Goal: Task Accomplishment & Management: Complete application form

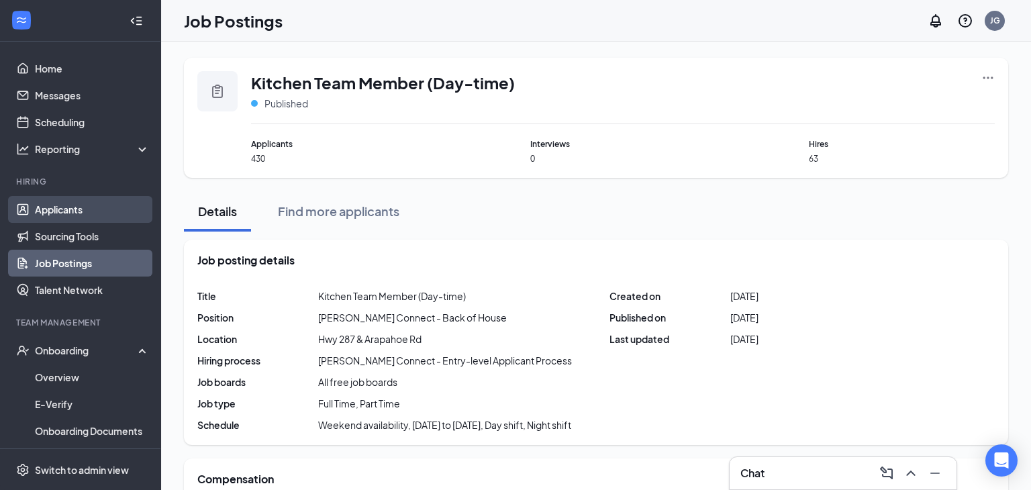
click at [70, 211] on link "Applicants" at bounding box center [92, 209] width 115 height 27
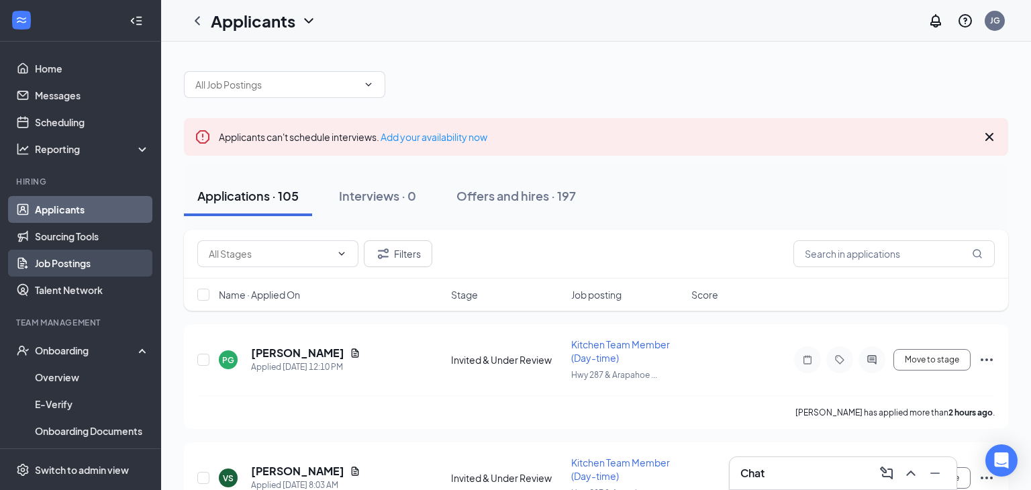
click at [101, 253] on link "Job Postings" at bounding box center [92, 263] width 115 height 27
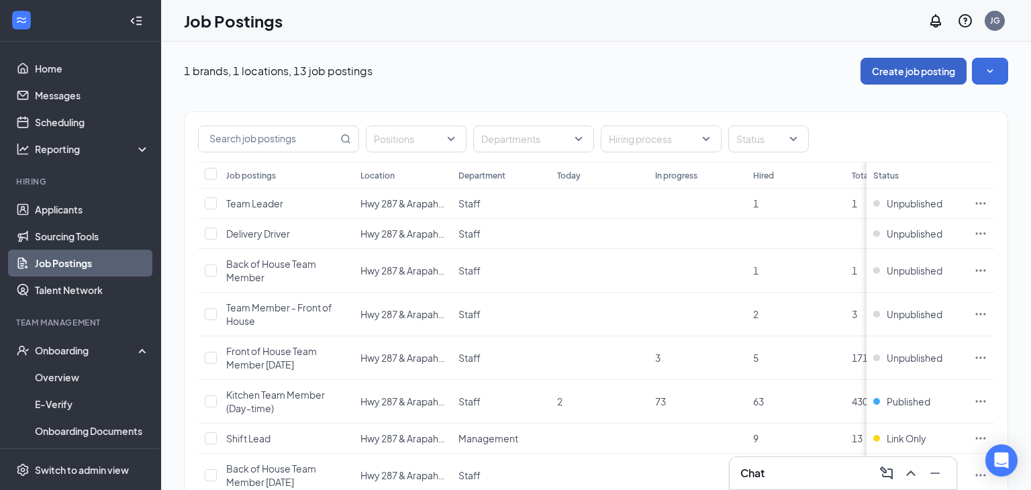
click at [936, 68] on button "Create job posting" at bounding box center [914, 71] width 106 height 27
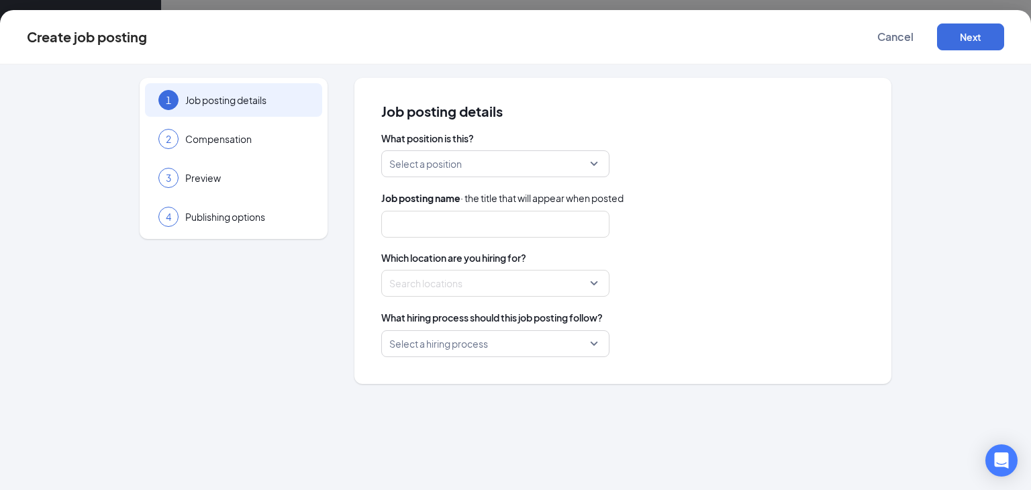
click at [535, 160] on input "search" at bounding box center [490, 164] width 203 height 26
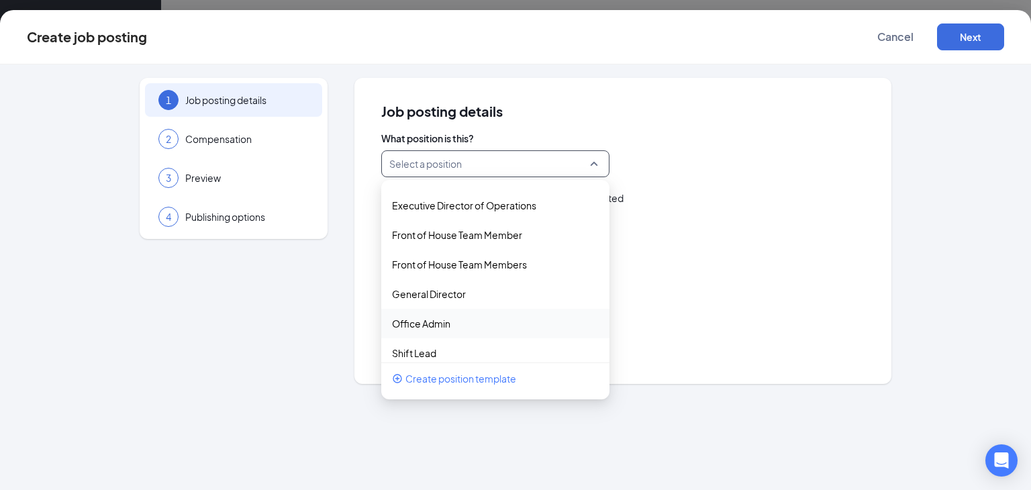
scroll to position [330, 0]
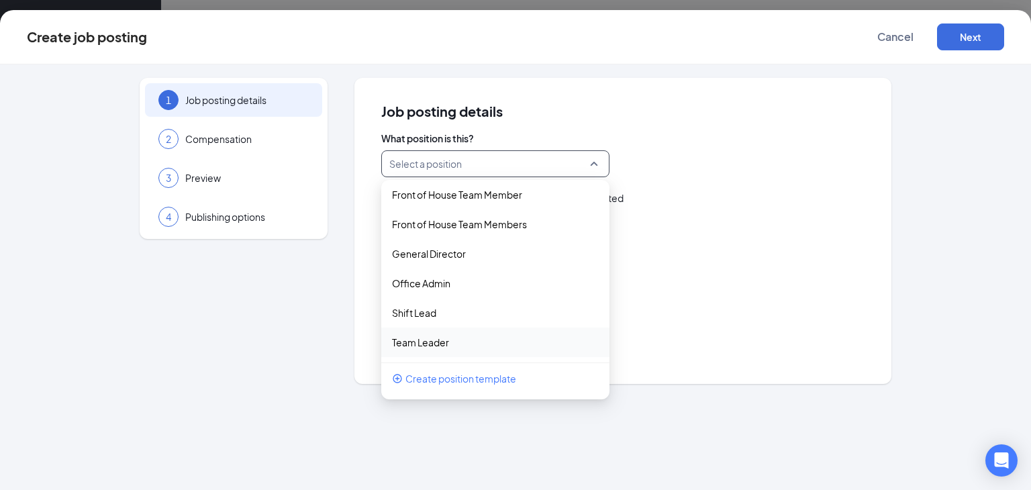
click at [442, 381] on span "Create position template" at bounding box center [460, 378] width 111 height 15
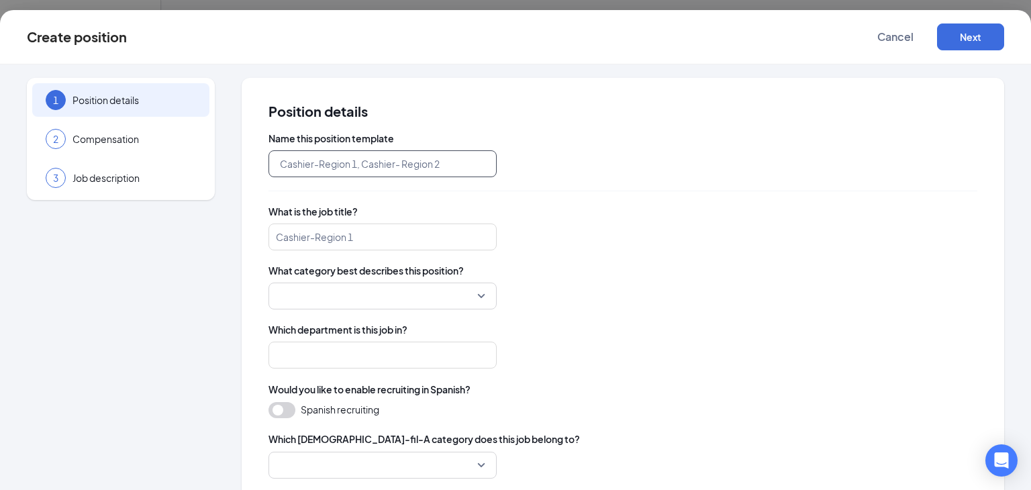
click at [434, 167] on input "text" at bounding box center [382, 163] width 228 height 27
type input "T"
type input "CFA 287 & Arapahoe"
click at [384, 222] on div "What is the job title? Cashier-Region 1" at bounding box center [622, 228] width 709 height 46
click at [369, 234] on input "search" at bounding box center [382, 237] width 228 height 27
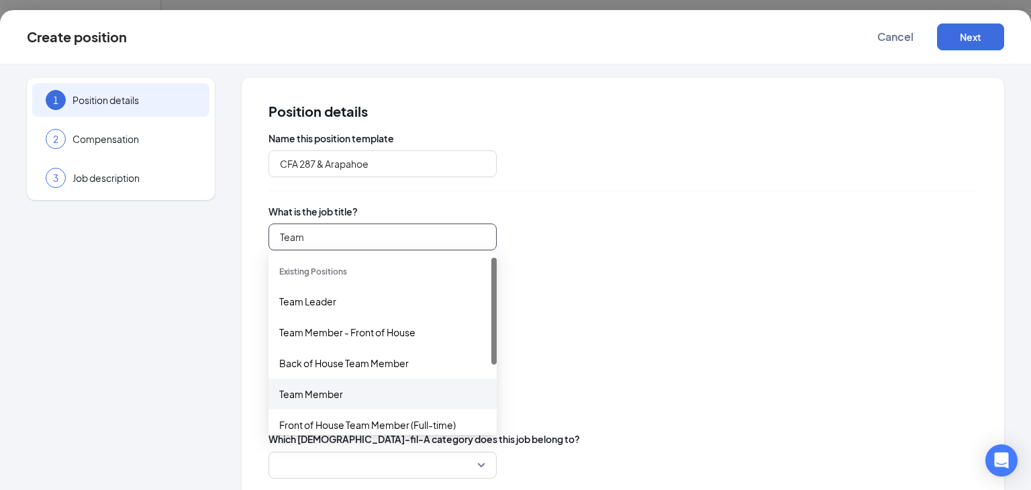
click at [354, 394] on div "Team Member" at bounding box center [382, 394] width 207 height 15
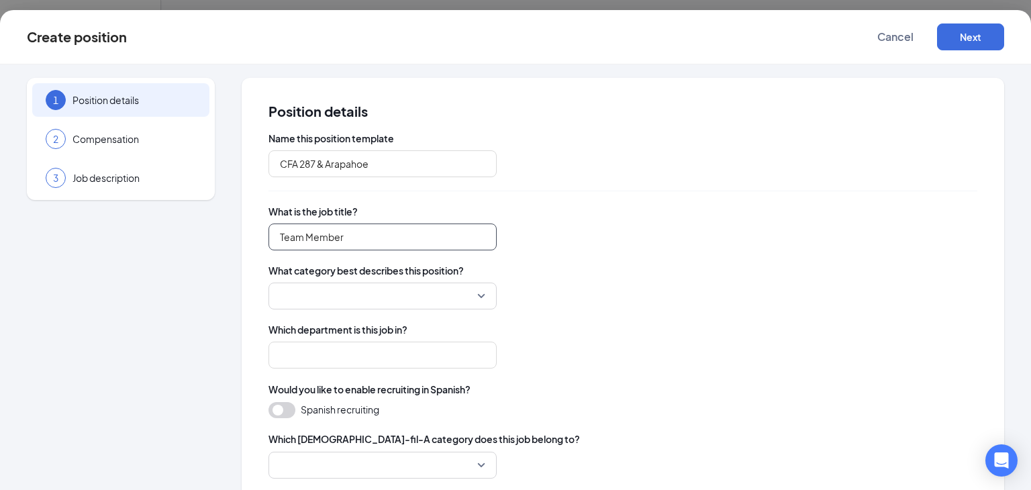
type input "Team Member"
click at [685, 287] on div at bounding box center [622, 296] width 709 height 27
click at [407, 297] on input "search" at bounding box center [378, 296] width 203 height 26
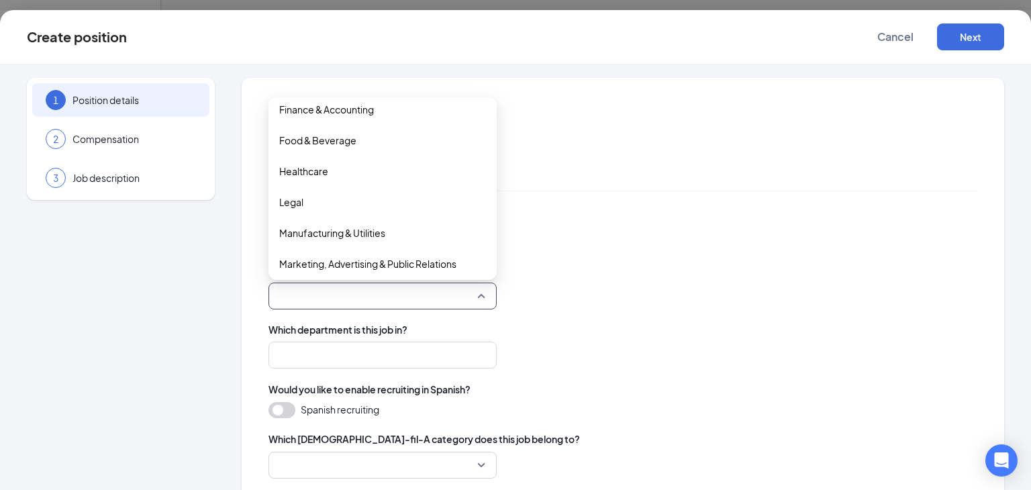
scroll to position [240, 0]
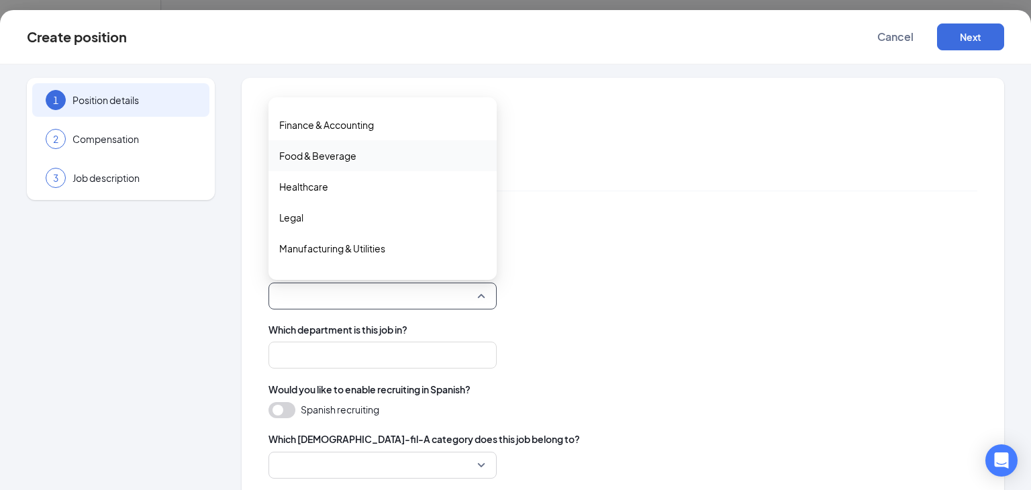
click at [383, 159] on span "Food & Beverage" at bounding box center [382, 155] width 207 height 15
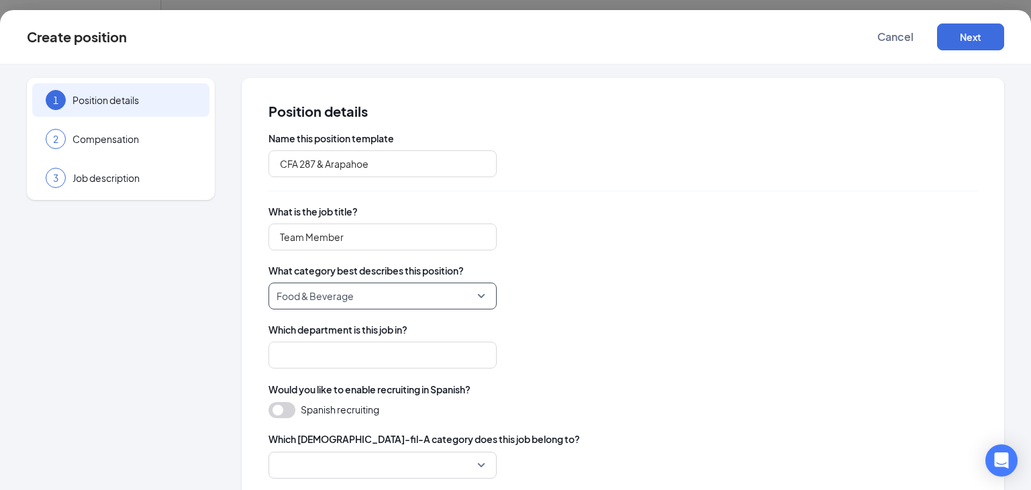
scroll to position [48, 0]
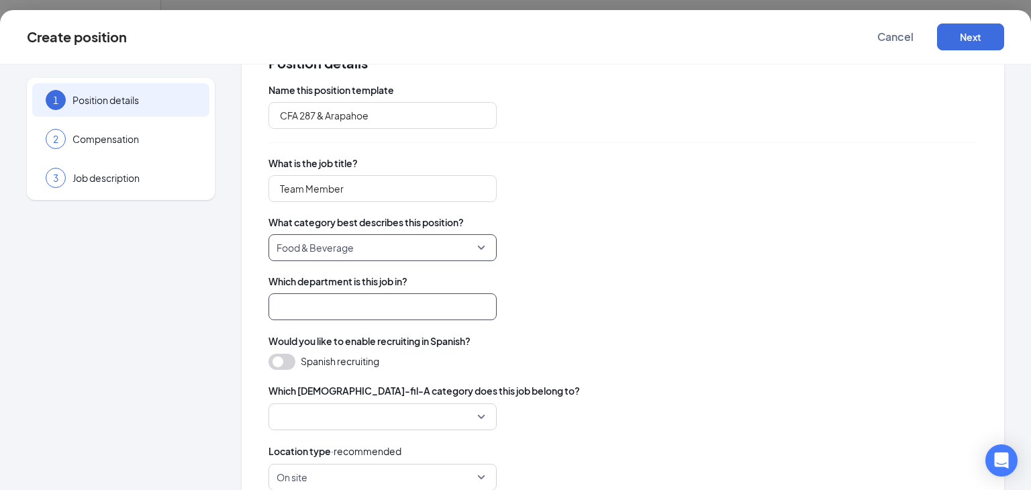
click at [482, 307] on input "search" at bounding box center [382, 306] width 228 height 27
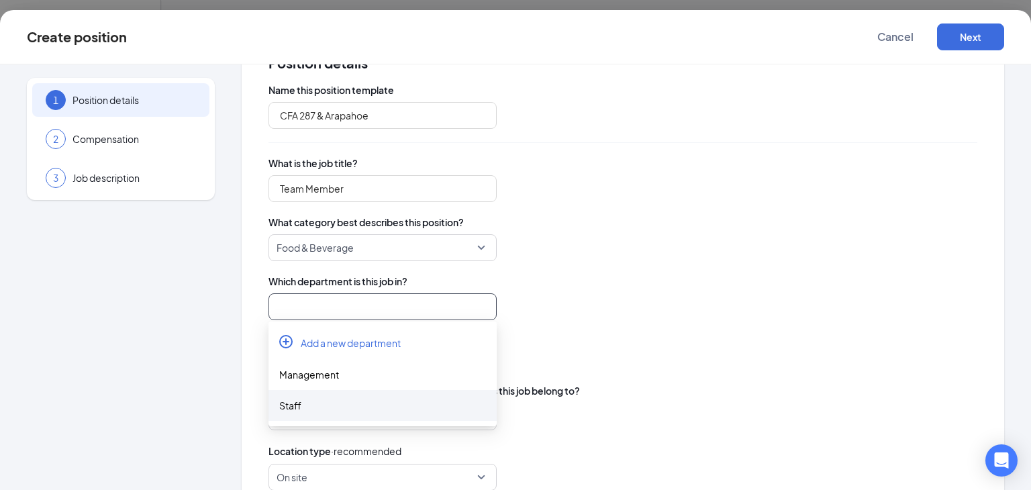
click at [353, 411] on div "Staff" at bounding box center [382, 405] width 207 height 15
type input "Staff"
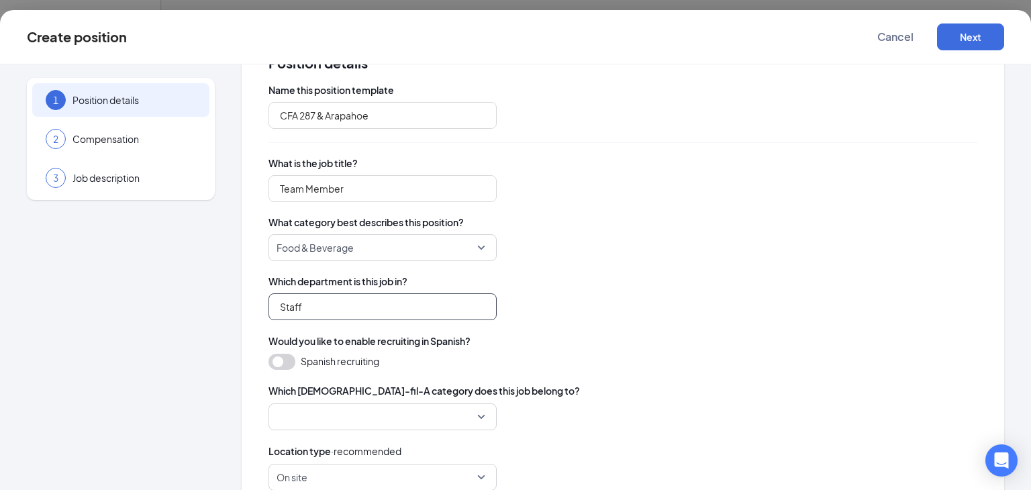
scroll to position [151, 0]
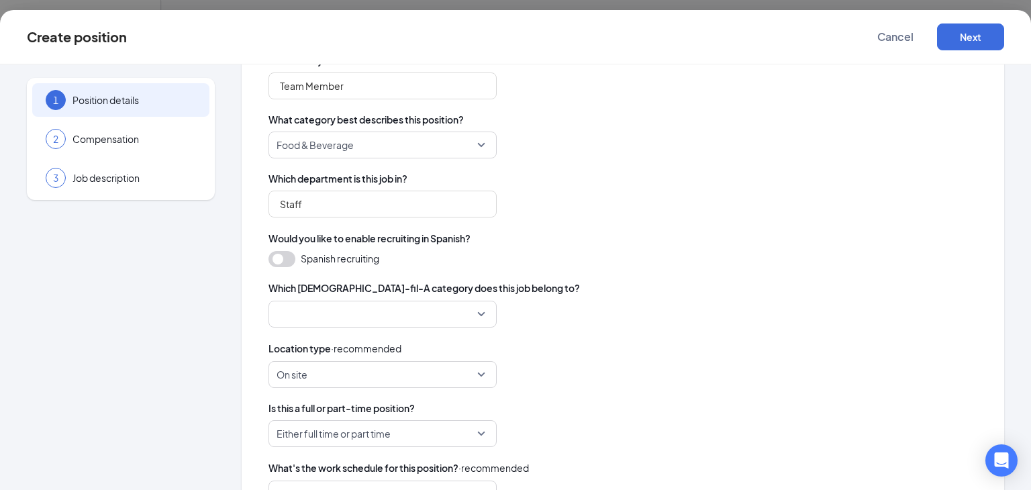
click at [410, 307] on input "search" at bounding box center [378, 314] width 203 height 26
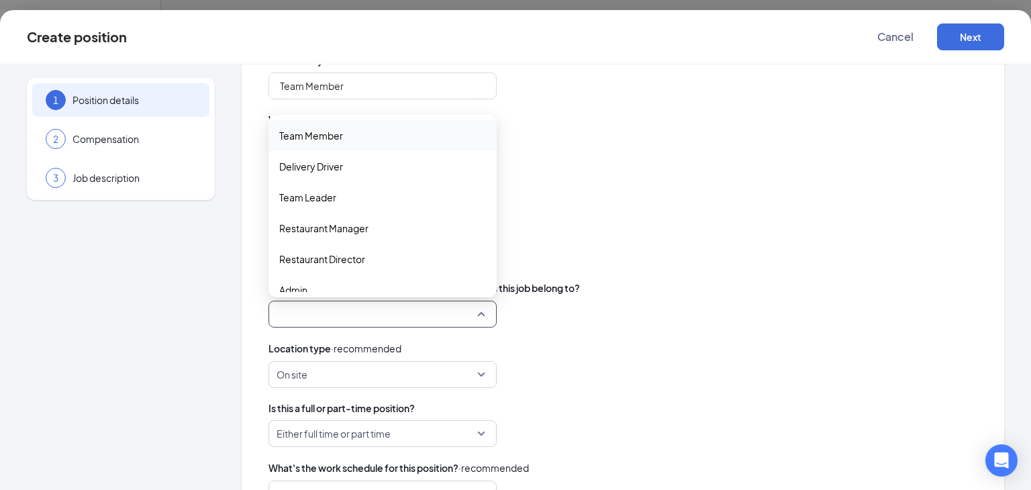
click at [412, 140] on span "Team Member" at bounding box center [382, 135] width 207 height 15
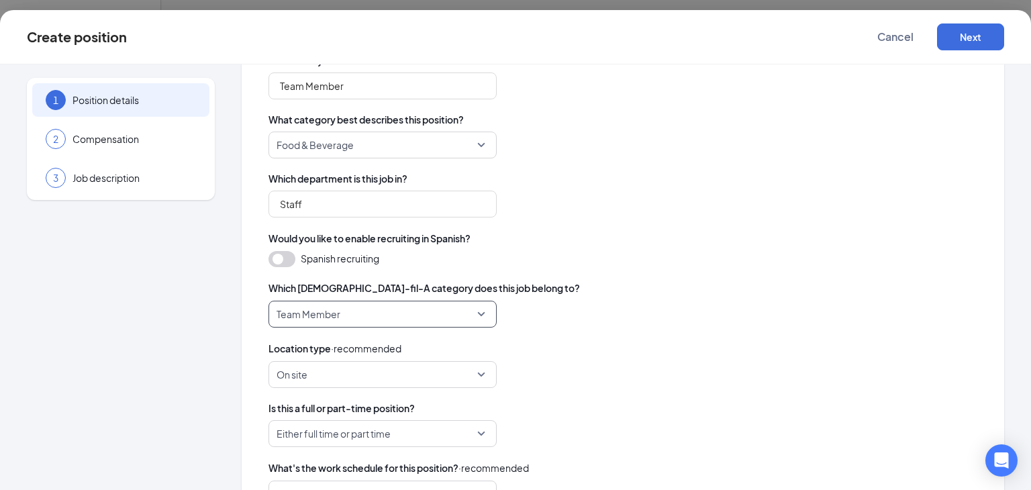
scroll to position [230, 0]
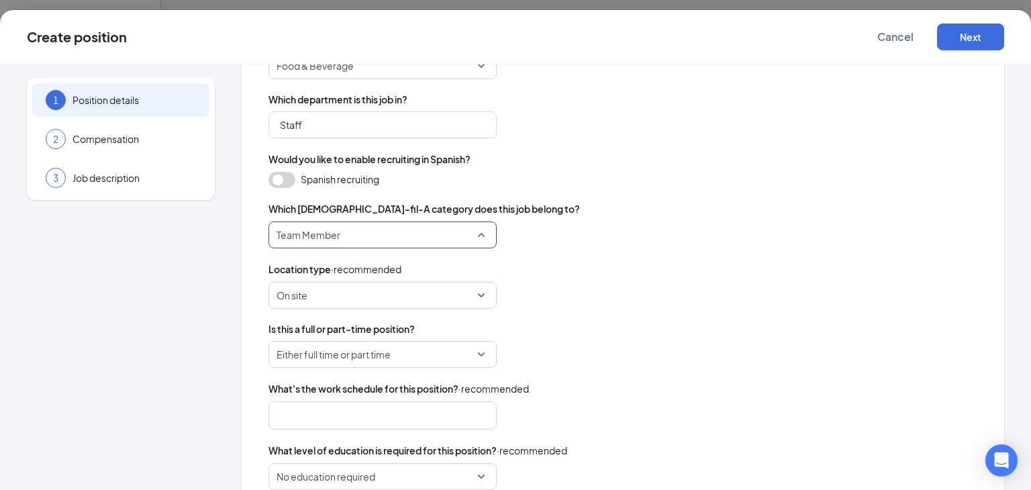
click at [403, 236] on span "Team Member" at bounding box center [377, 235] width 200 height 26
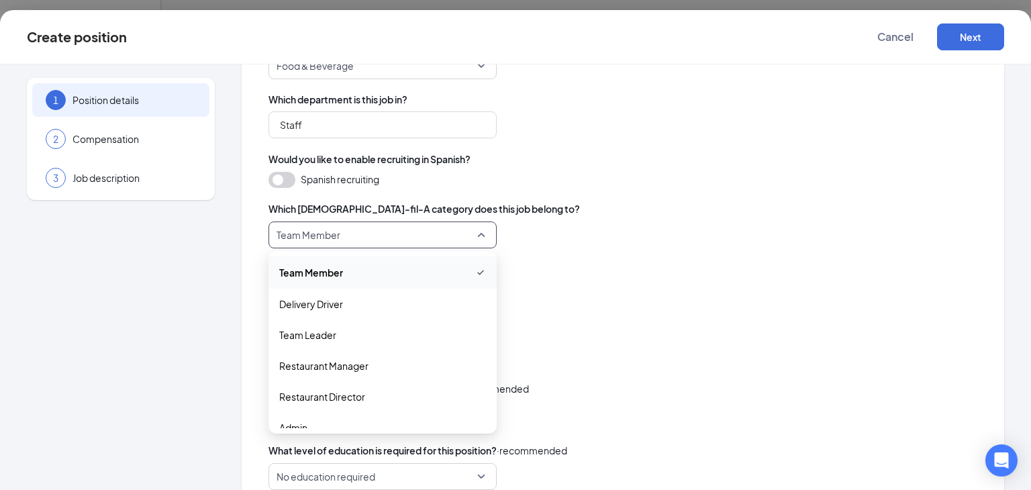
click at [373, 283] on div "Team Member" at bounding box center [382, 272] width 228 height 32
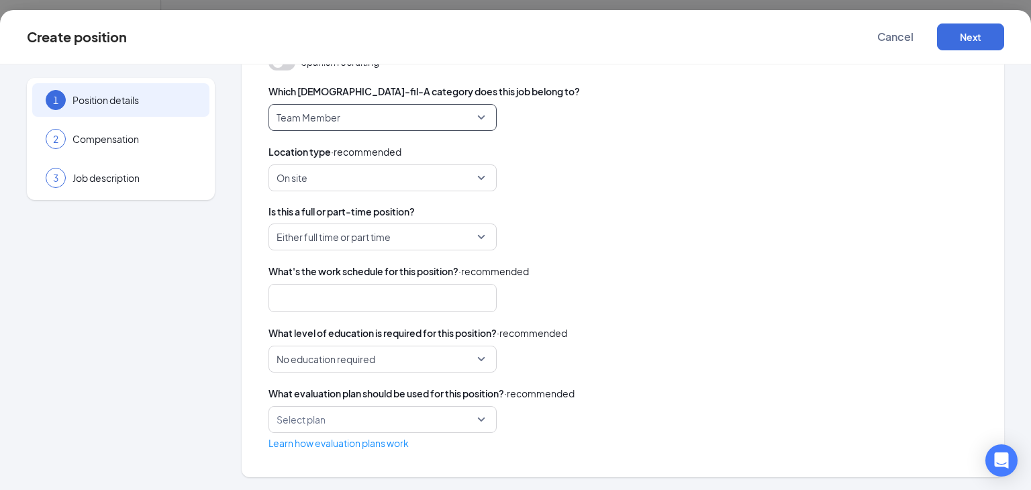
scroll to position [88, 0]
click at [414, 284] on div at bounding box center [382, 298] width 228 height 28
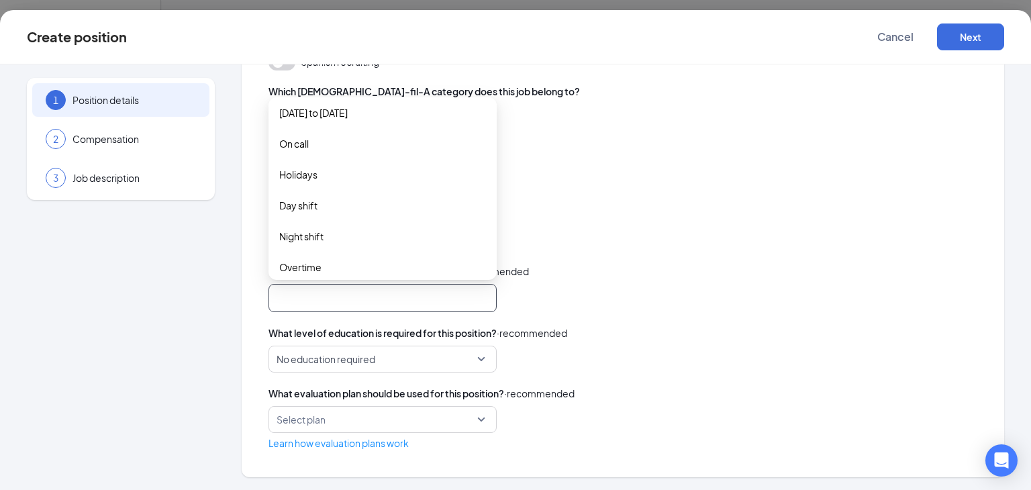
scroll to position [129, 0]
click at [325, 202] on span "Day shift" at bounding box center [382, 205] width 207 height 15
click at [330, 243] on span "Night shift" at bounding box center [382, 237] width 207 height 15
click at [327, 265] on span "Overtime" at bounding box center [382, 269] width 207 height 15
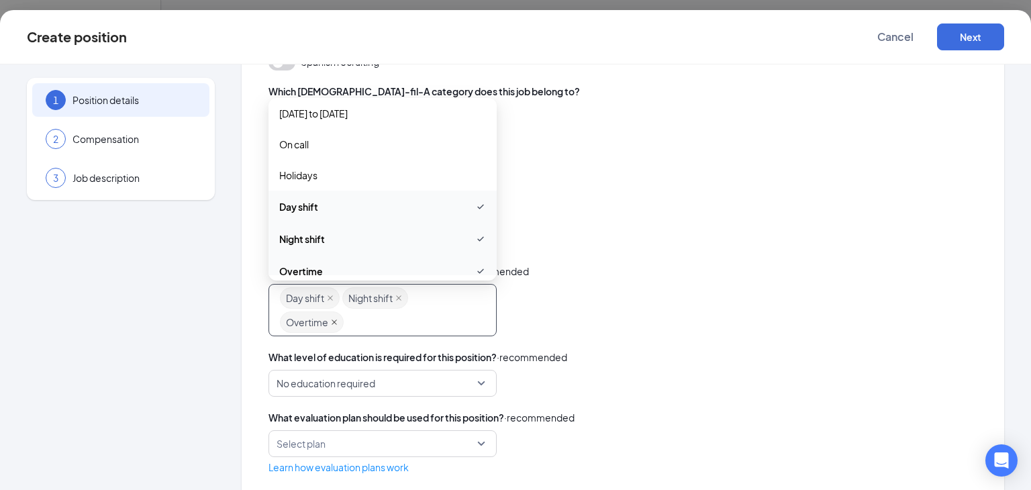
click at [332, 320] on icon "close" at bounding box center [334, 322] width 5 height 5
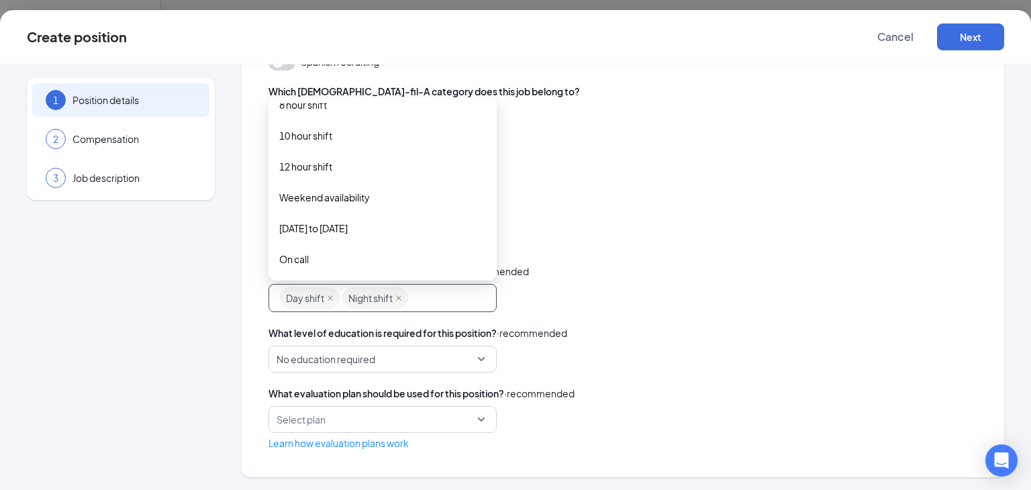
scroll to position [13, 0]
click at [362, 222] on span "Monday to Friday" at bounding box center [382, 229] width 207 height 15
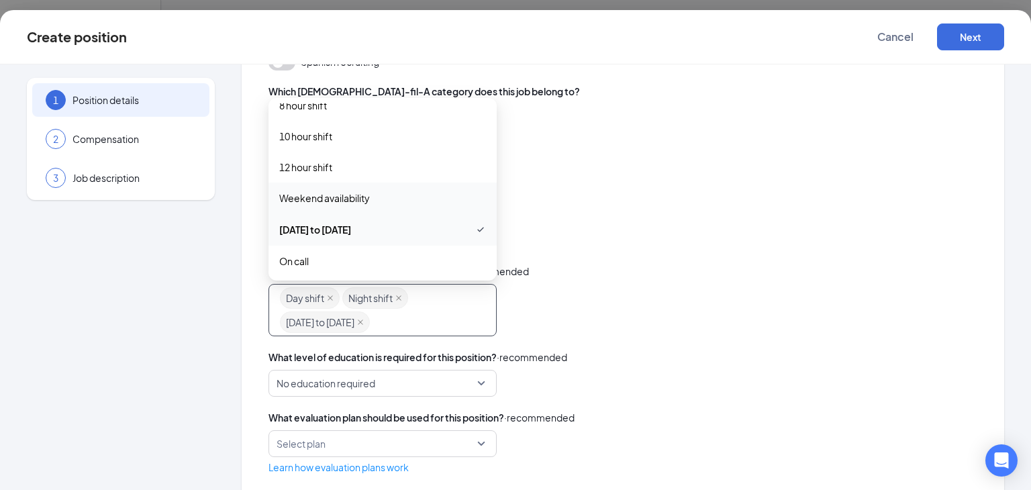
click at [353, 195] on span "Weekend availability" at bounding box center [324, 198] width 91 height 15
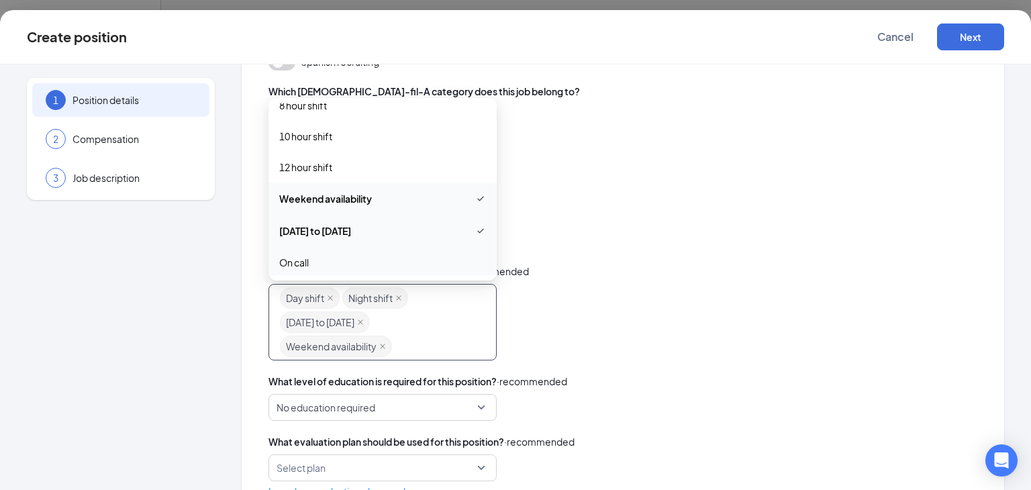
click at [695, 267] on div "What's the work schedule for this position? · recommended" at bounding box center [622, 271] width 709 height 15
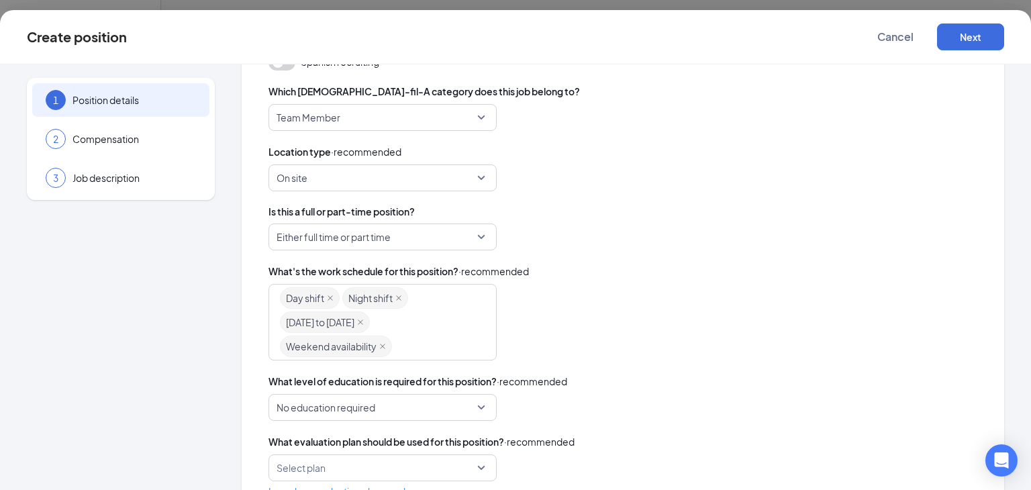
scroll to position [396, 0]
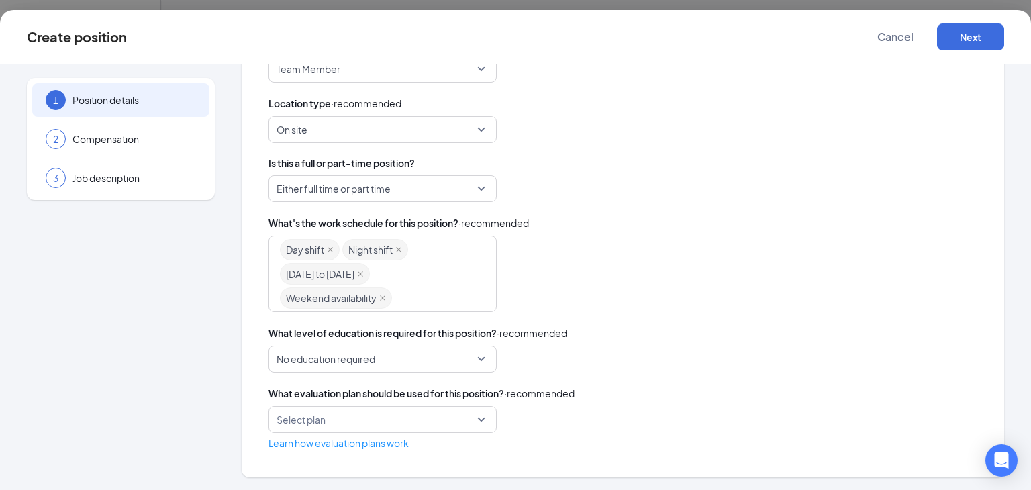
click at [438, 417] on input "search" at bounding box center [378, 420] width 203 height 26
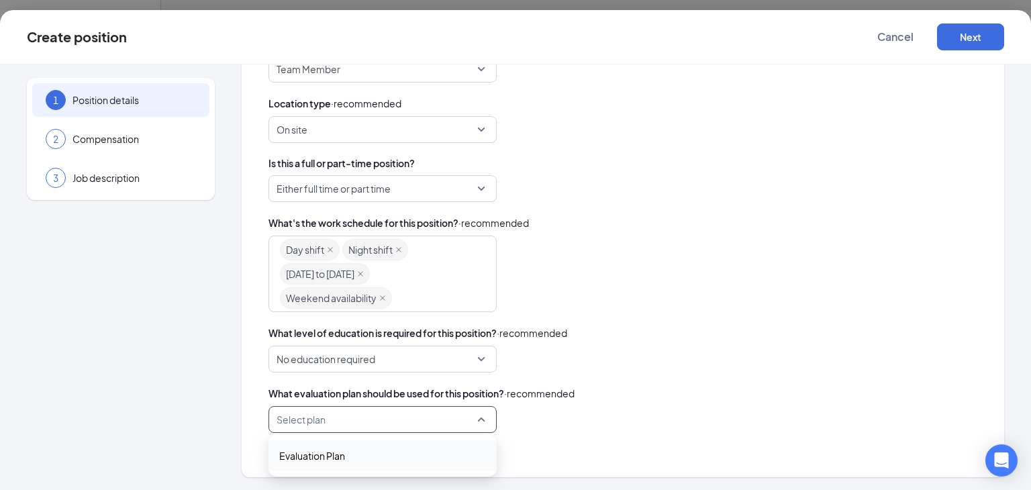
click at [400, 454] on span "Evaluation Plan" at bounding box center [382, 455] width 207 height 15
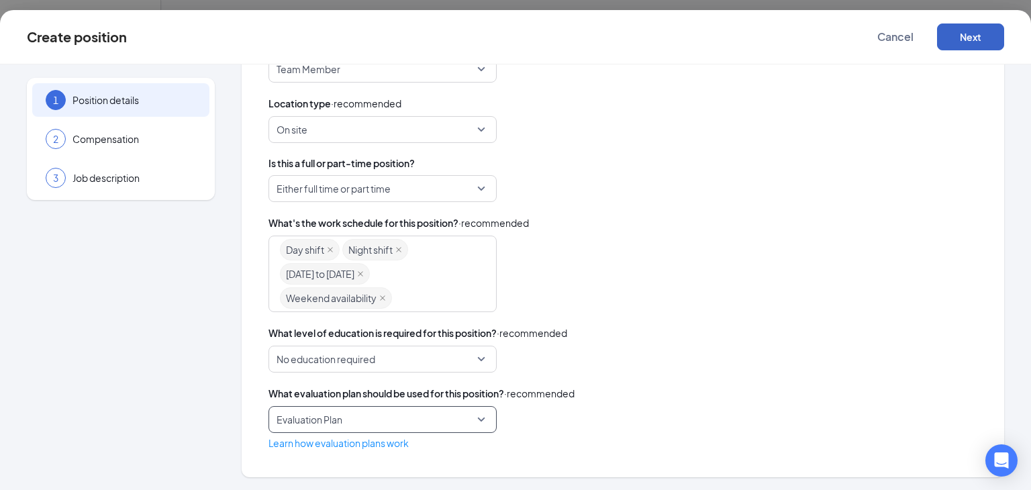
click at [986, 30] on button "Next" at bounding box center [970, 36] width 67 height 27
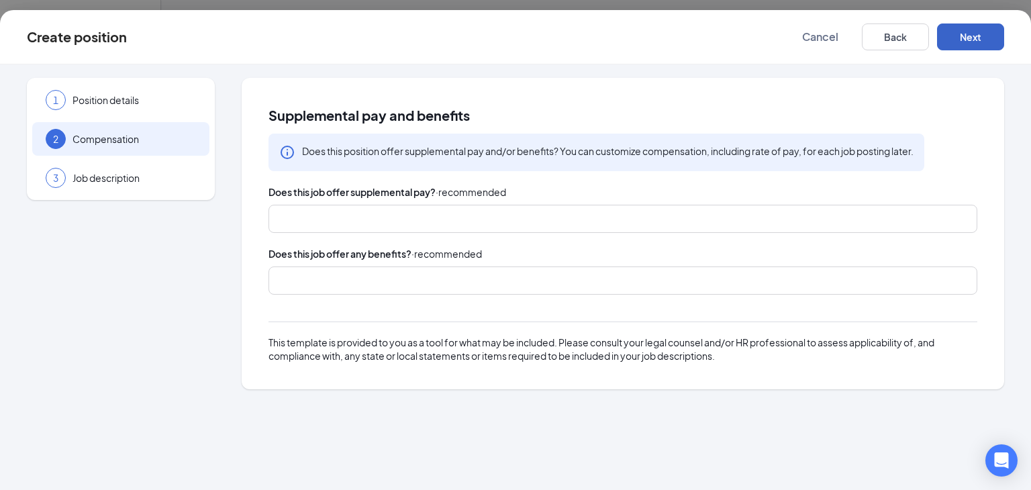
scroll to position [0, 0]
click at [437, 291] on div at bounding box center [622, 280] width 709 height 28
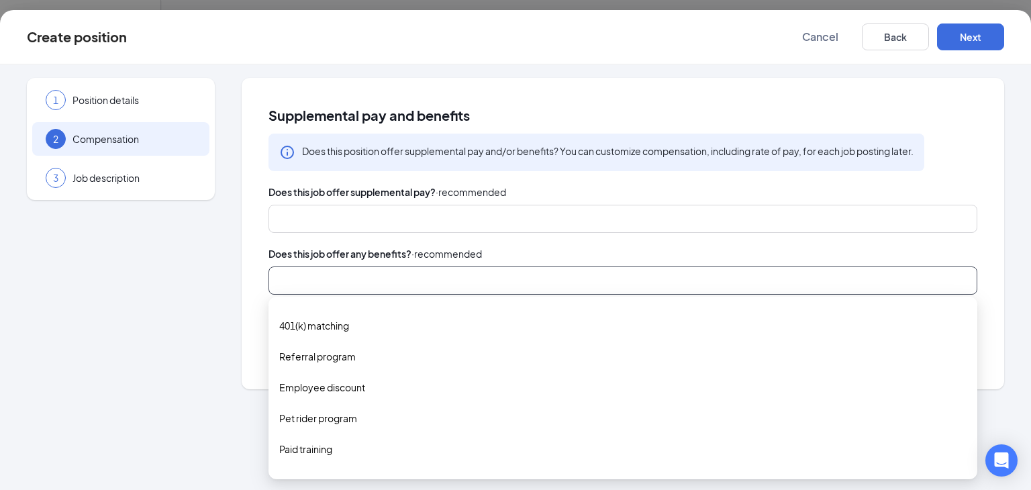
scroll to position [244, 0]
click at [434, 379] on span "Employee discount" at bounding box center [622, 382] width 687 height 15
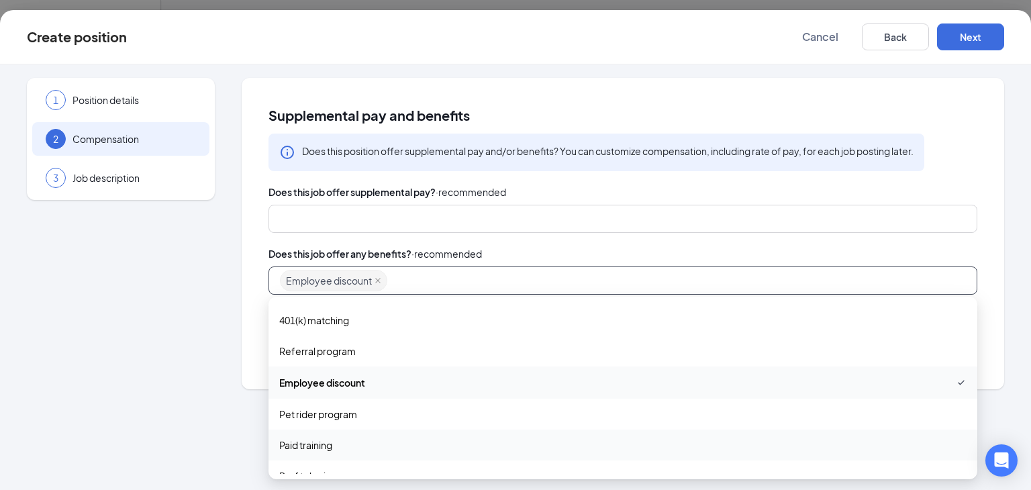
scroll to position [242, 0]
click at [366, 347] on span "Referral program" at bounding box center [622, 353] width 687 height 15
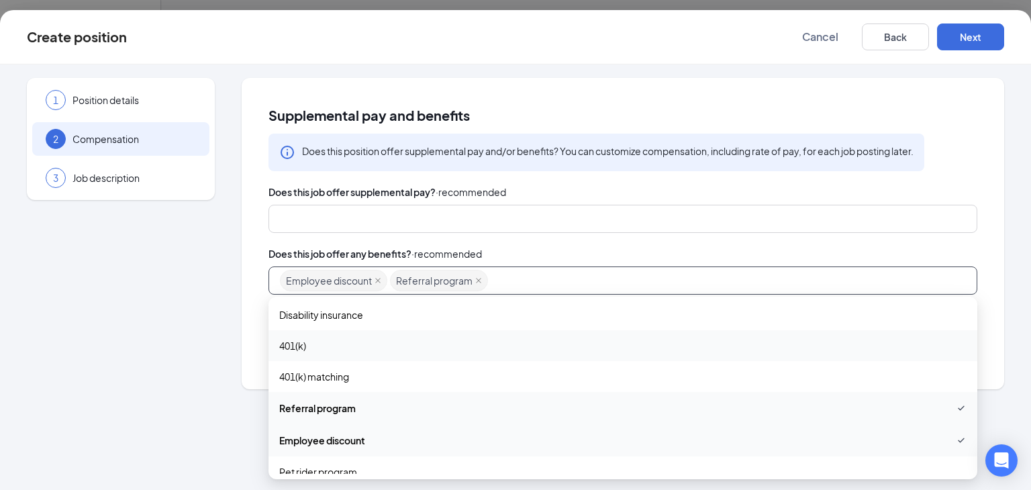
click at [632, 191] on div "Does this job offer supplemental pay? · recommended" at bounding box center [622, 192] width 709 height 15
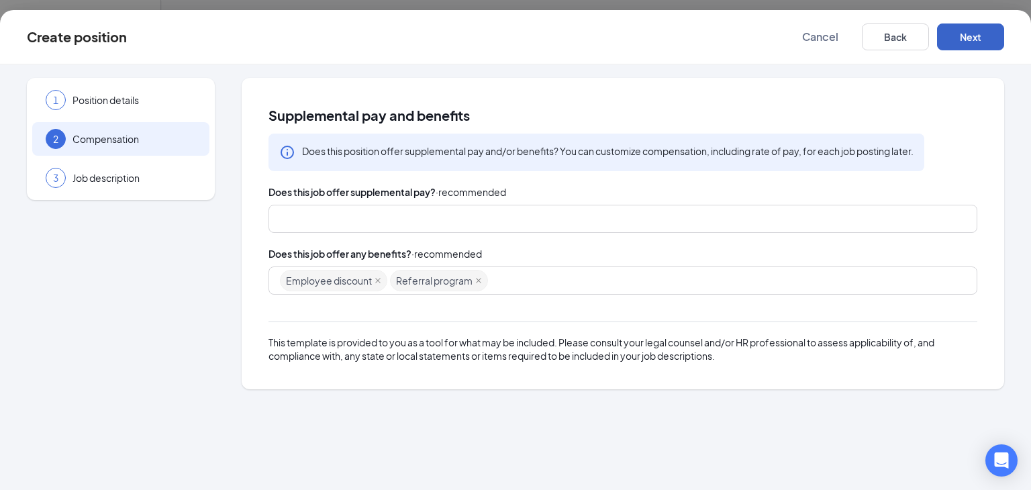
click at [974, 35] on button "Next" at bounding box center [970, 36] width 67 height 27
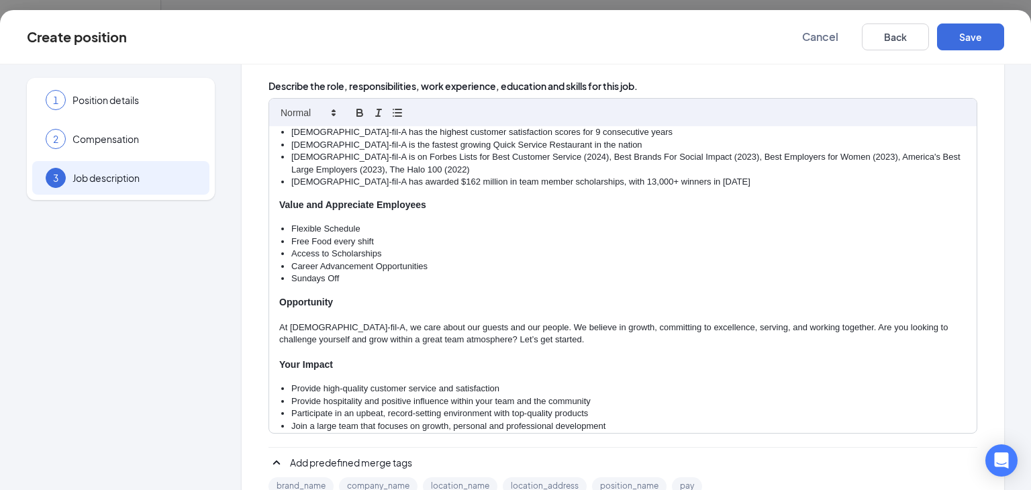
scroll to position [334, 0]
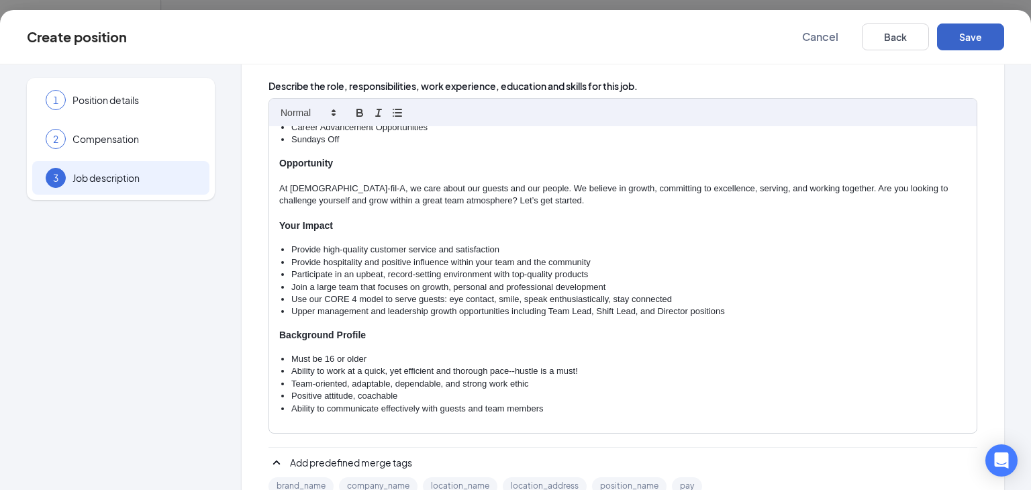
click at [956, 41] on button "Save" at bounding box center [970, 36] width 67 height 27
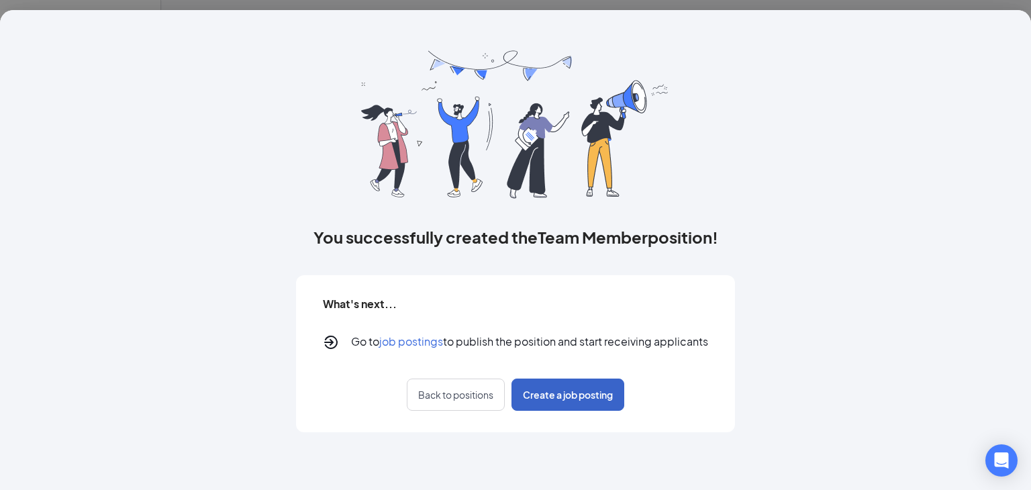
click at [591, 400] on span "Create a job posting" at bounding box center [568, 394] width 90 height 13
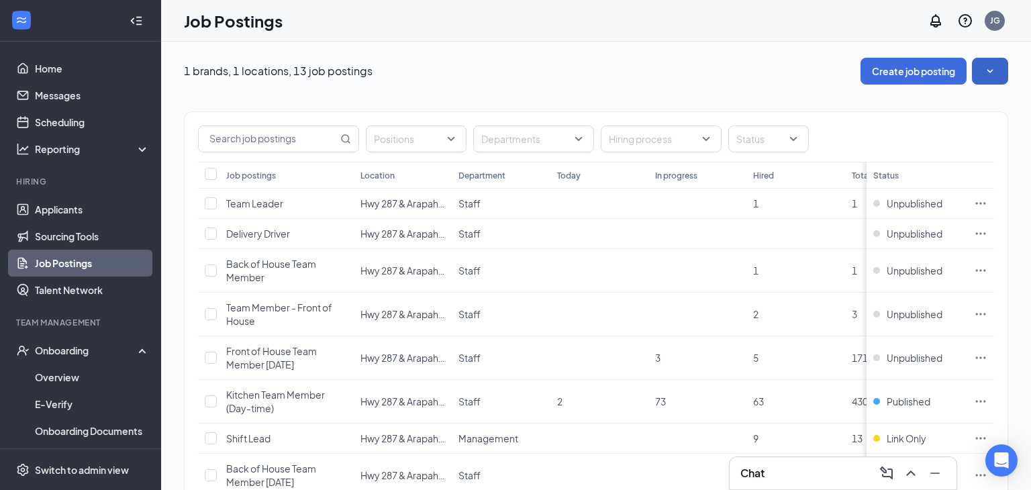
click at [1003, 64] on button "button" at bounding box center [990, 71] width 36 height 27
click at [799, 81] on div "1 brands, 1 locations, 13 job postings Create job posting" at bounding box center [596, 71] width 824 height 27
click at [983, 74] on icon "SmallChevronDown" at bounding box center [989, 70] width 13 height 13
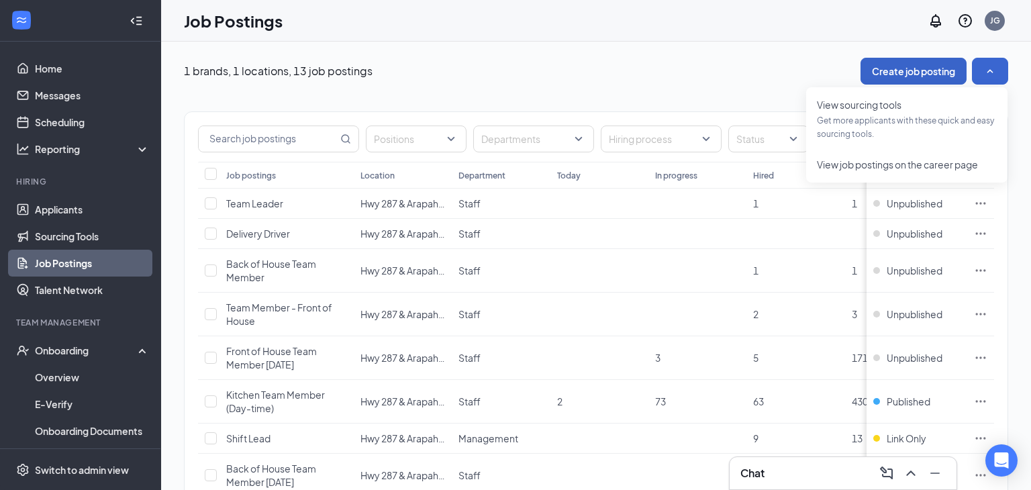
click at [906, 66] on button "Create job posting" at bounding box center [914, 71] width 106 height 27
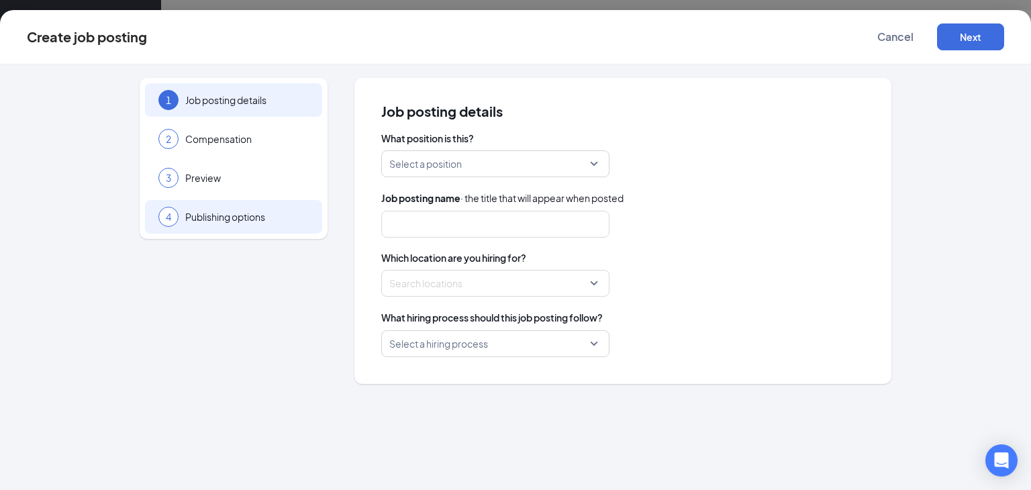
click at [251, 229] on div "4 Publishing options" at bounding box center [233, 217] width 177 height 34
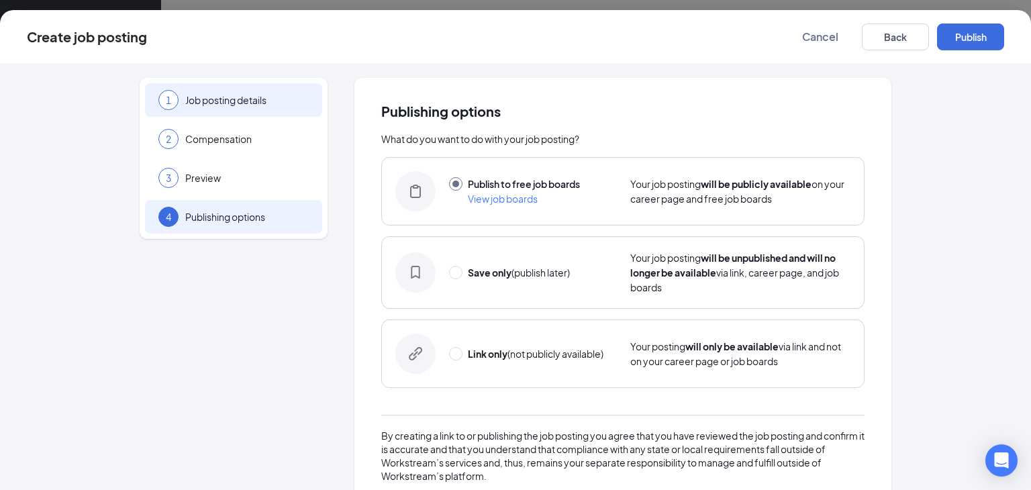
click at [291, 110] on div "1 Job posting details" at bounding box center [233, 100] width 177 height 34
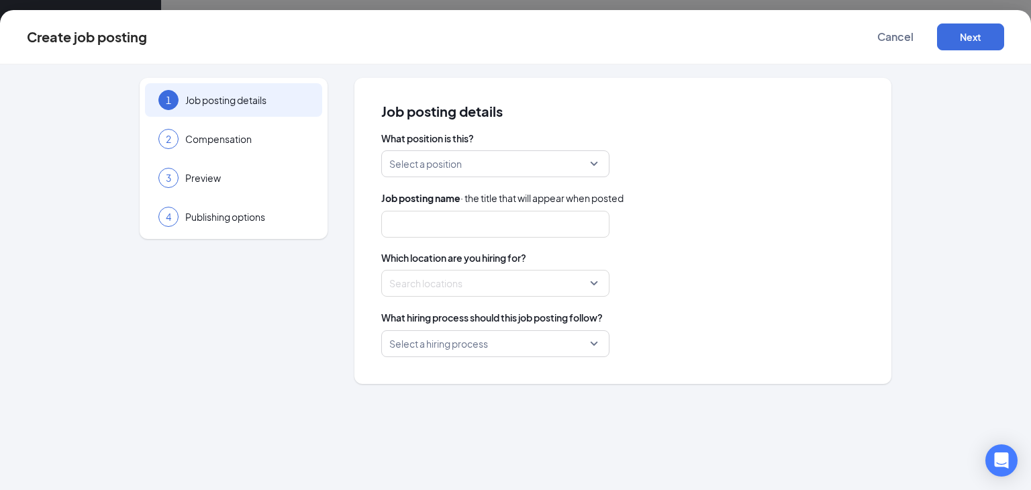
click at [484, 162] on input "search" at bounding box center [490, 164] width 203 height 26
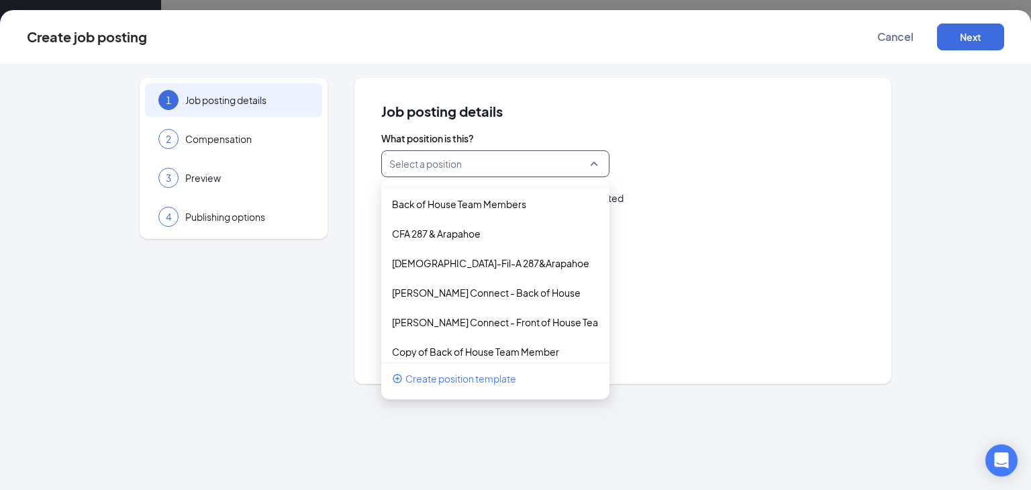
scroll to position [85, 0]
click at [504, 228] on p "CFA 287 & Arapahoe" at bounding box center [484, 232] width 185 height 13
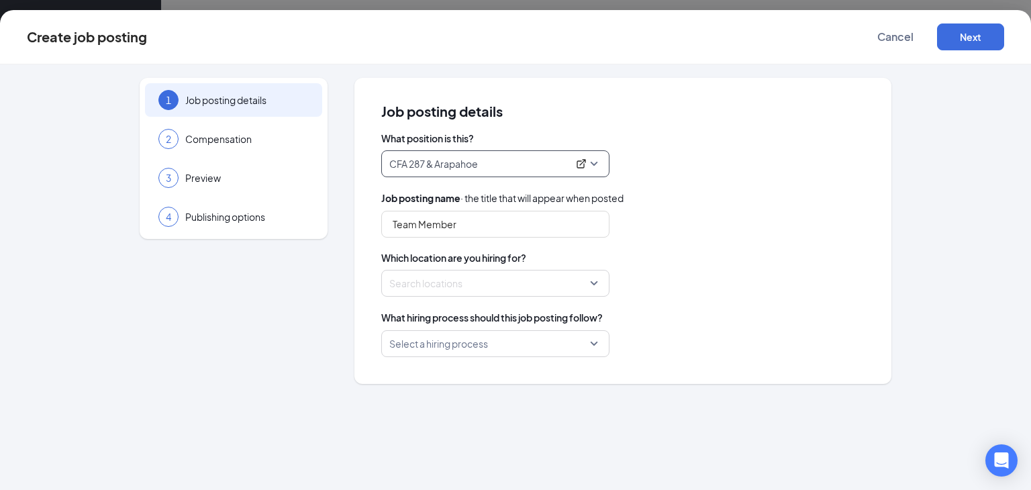
click at [575, 290] on div at bounding box center [491, 283] width 203 height 21
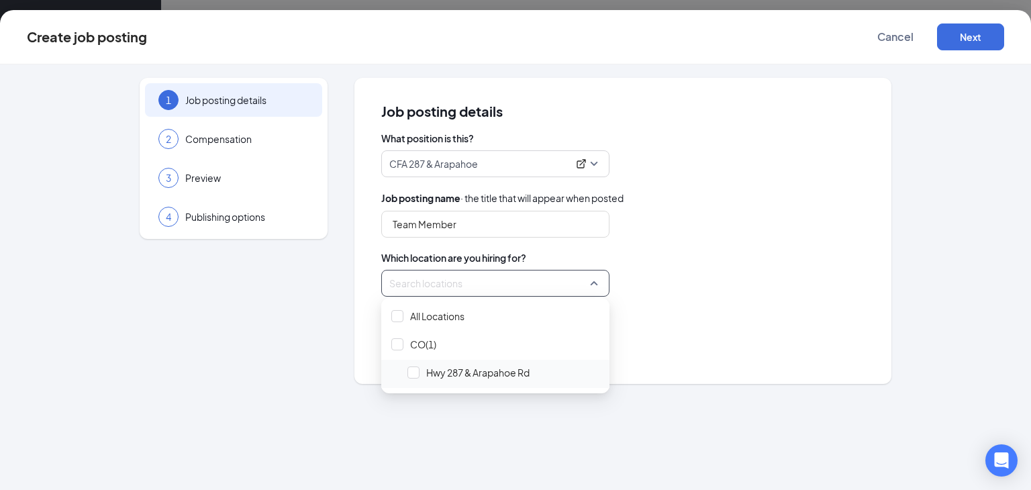
click at [484, 376] on span "Hwy 287 & Arapahoe Rd" at bounding box center [477, 372] width 103 height 13
click at [680, 310] on div "What hiring process should this job posting follow?" at bounding box center [622, 317] width 483 height 15
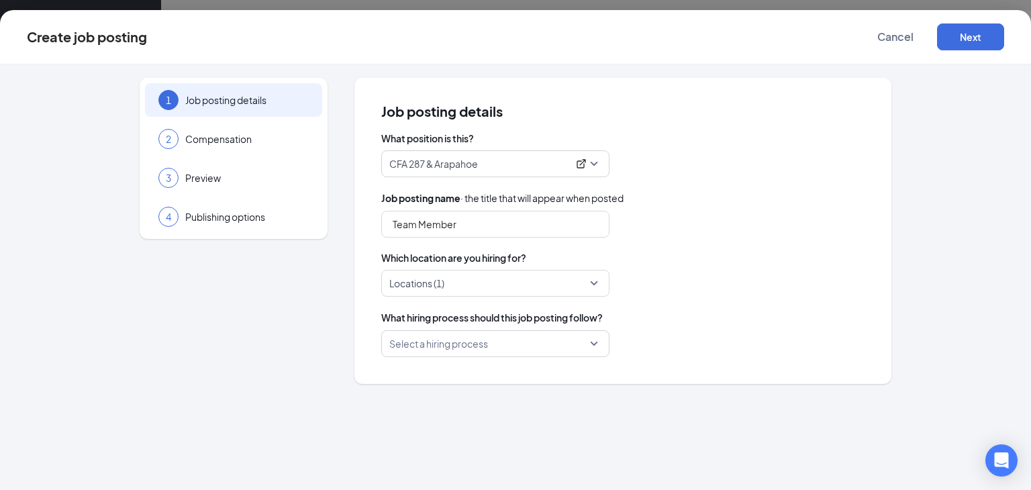
click at [548, 350] on input "search" at bounding box center [490, 344] width 203 height 26
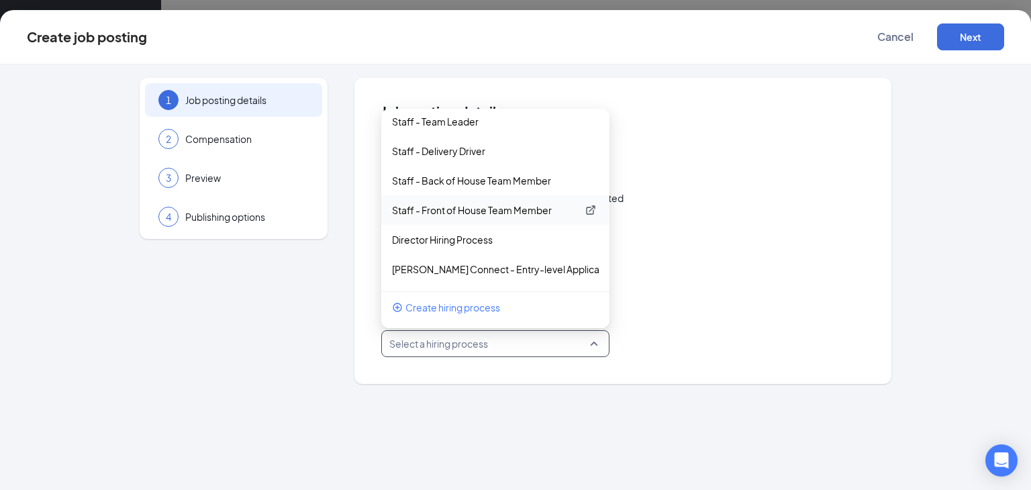
scroll to position [5, 0]
click at [518, 206] on p "Staff - Front of House Team Member" at bounding box center [484, 212] width 185 height 13
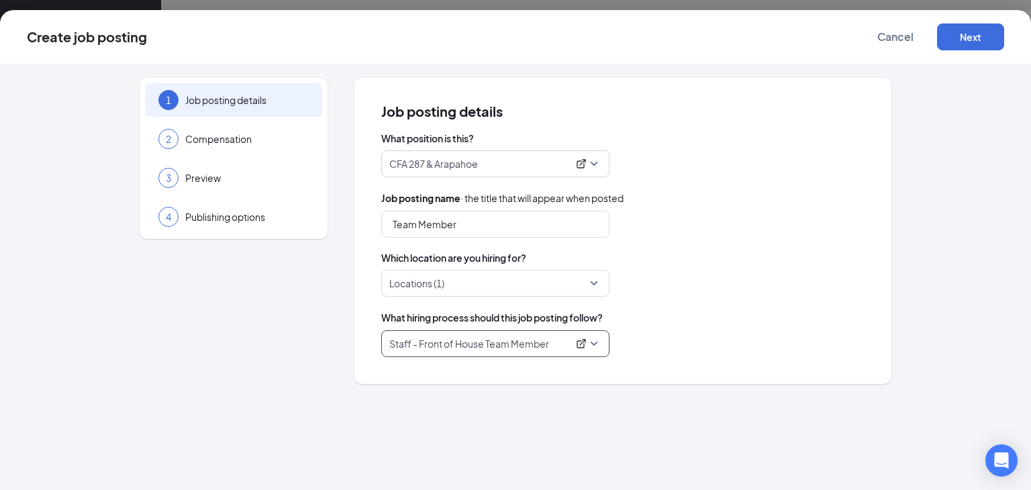
click at [728, 294] on div "Locations (1)" at bounding box center [622, 283] width 483 height 27
click at [974, 34] on button "Next" at bounding box center [970, 36] width 67 height 27
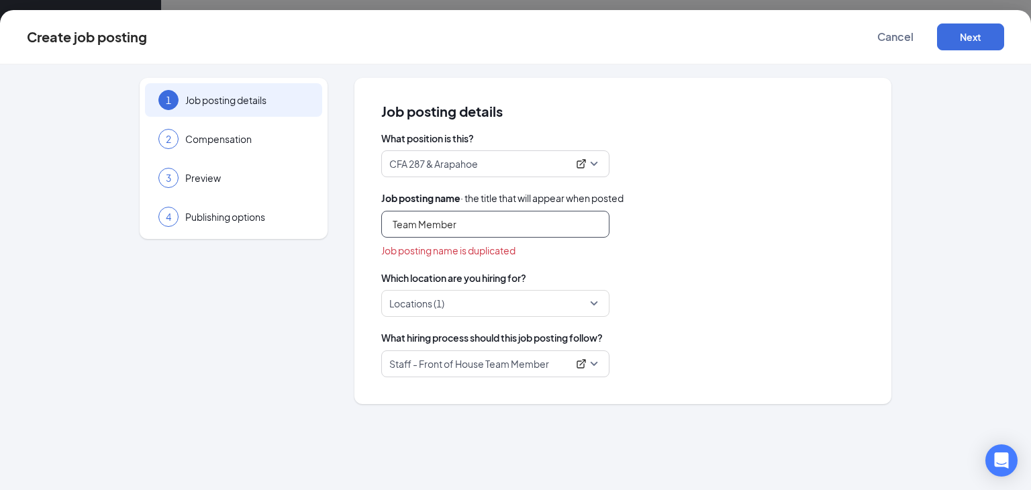
click at [511, 223] on input "Team Member" at bounding box center [495, 224] width 228 height 27
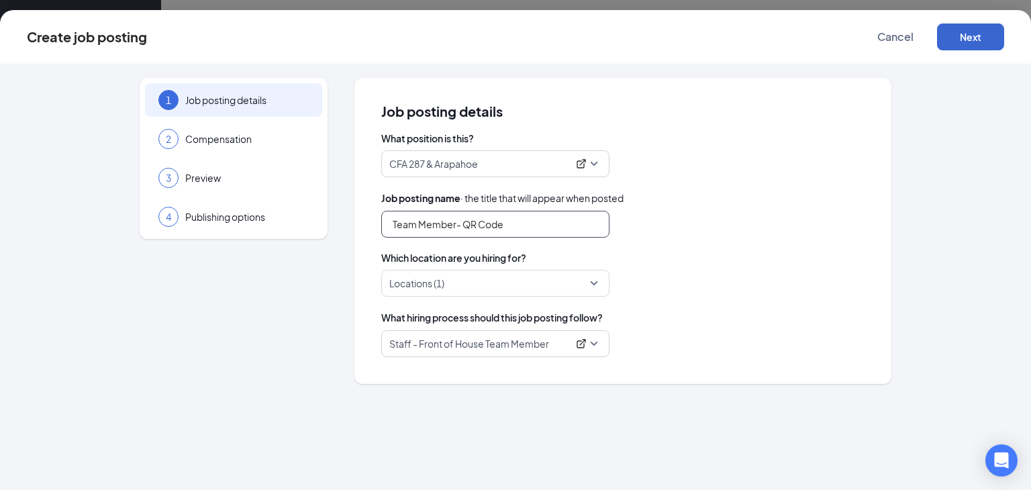
type input "Team Member- QR Code"
click at [948, 28] on button "Next" at bounding box center [970, 36] width 67 height 27
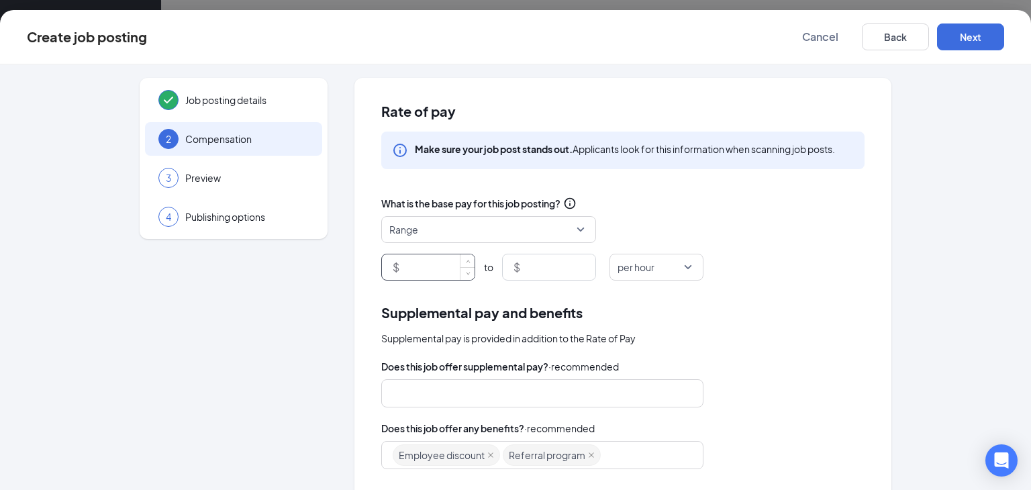
click at [437, 271] on input at bounding box center [438, 267] width 72 height 26
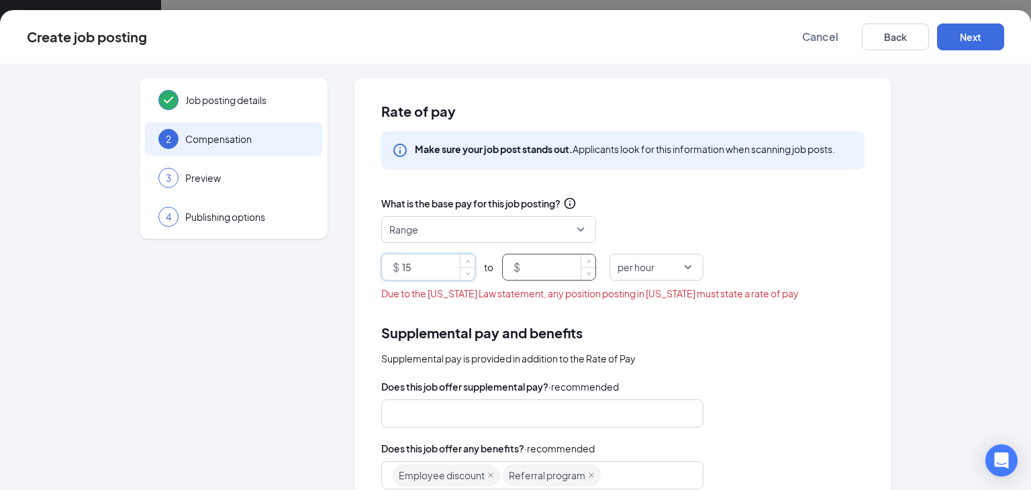
type input "15"
click at [560, 268] on input at bounding box center [559, 267] width 72 height 26
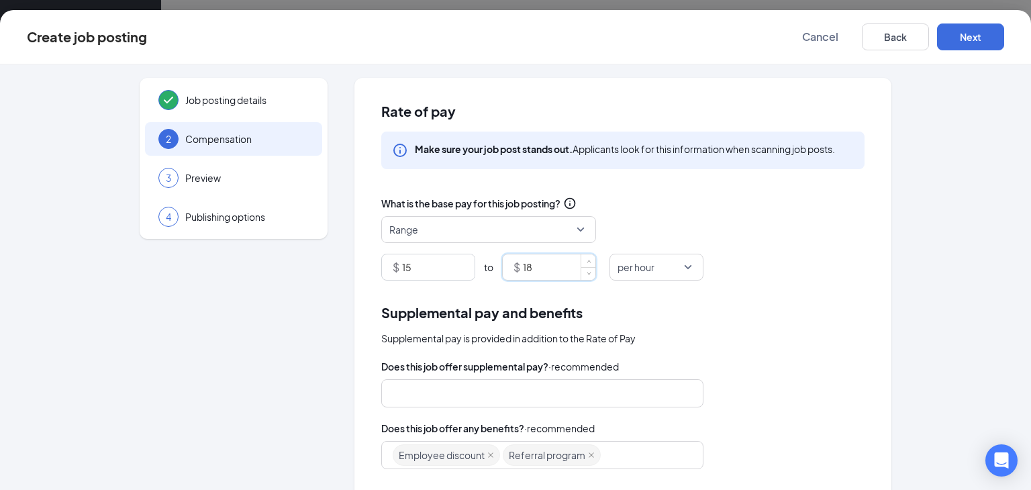
type input "18"
click at [836, 238] on div "Range" at bounding box center [622, 229] width 483 height 27
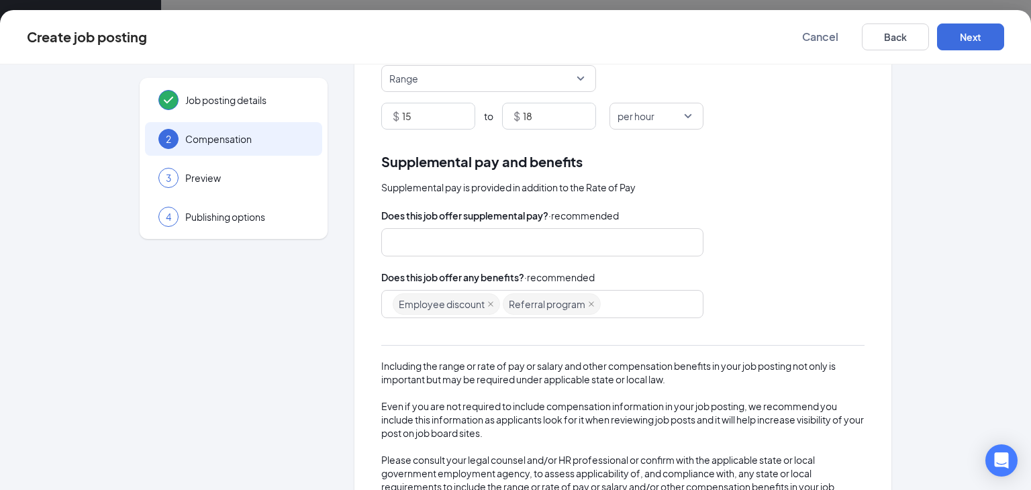
scroll to position [154, 0]
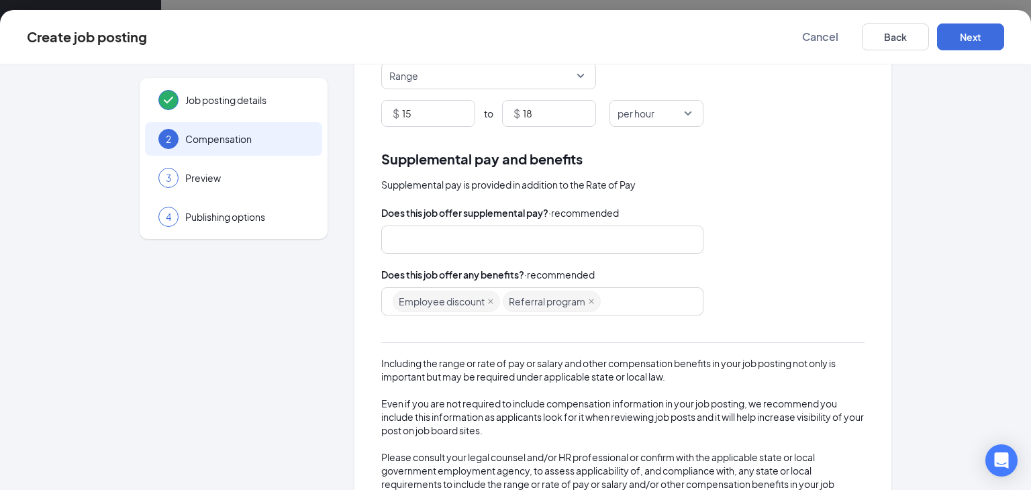
click at [586, 244] on div at bounding box center [536, 239] width 287 height 21
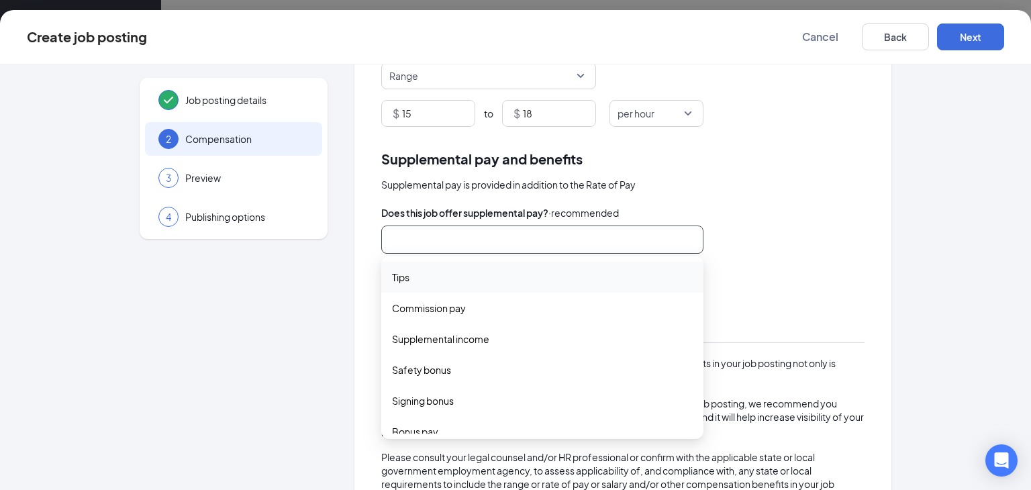
click at [775, 254] on div "Does this job offer supplemental pay? · recommended tips commission_pay Tips Co…" at bounding box center [622, 354] width 483 height 299
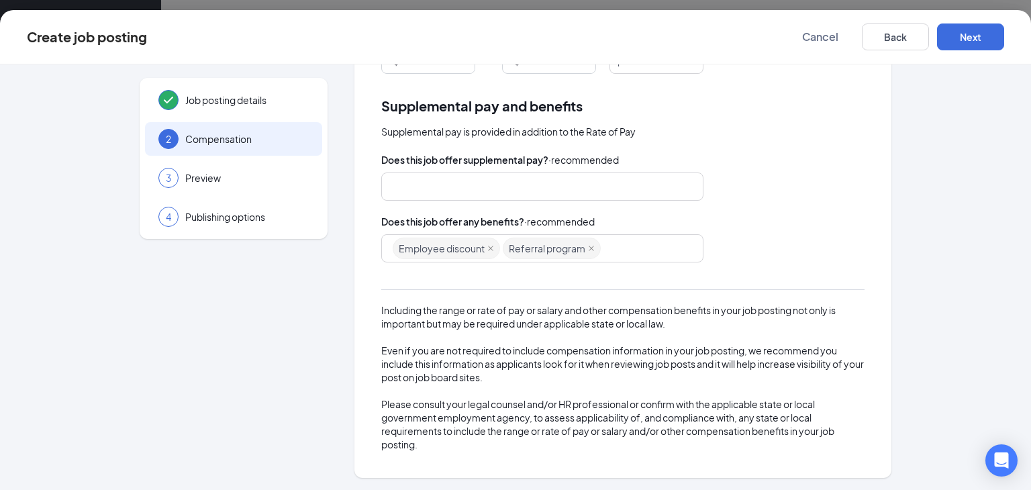
scroll to position [0, 0]
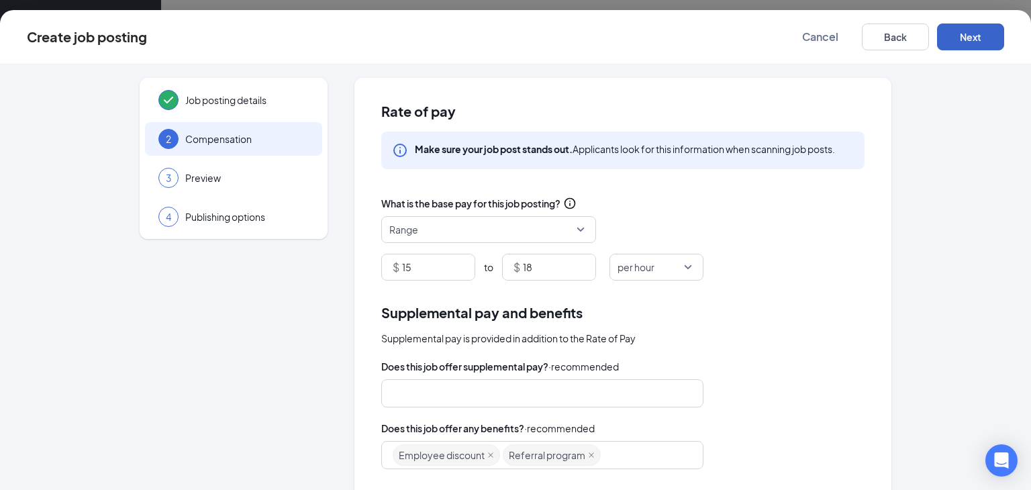
click at [970, 42] on button "Next" at bounding box center [970, 36] width 67 height 27
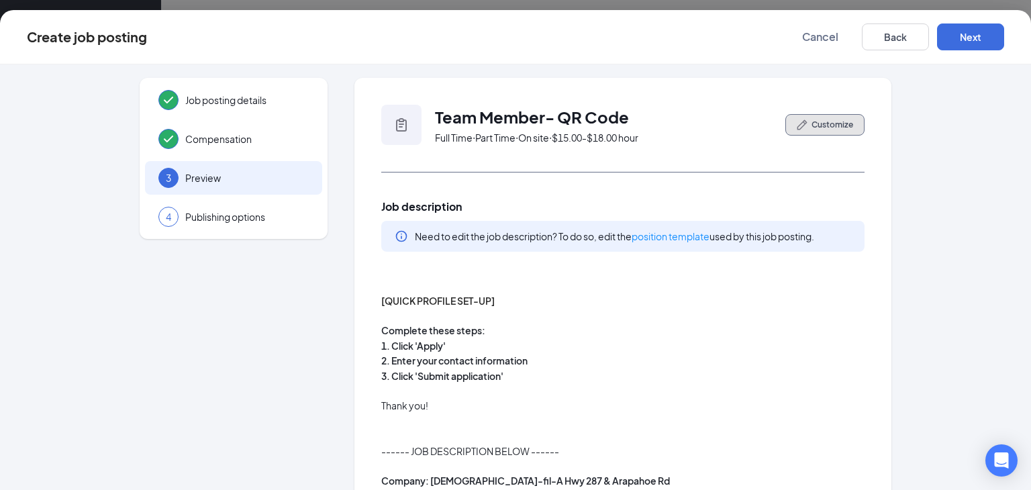
click at [855, 119] on button "Customize" at bounding box center [824, 124] width 79 height 21
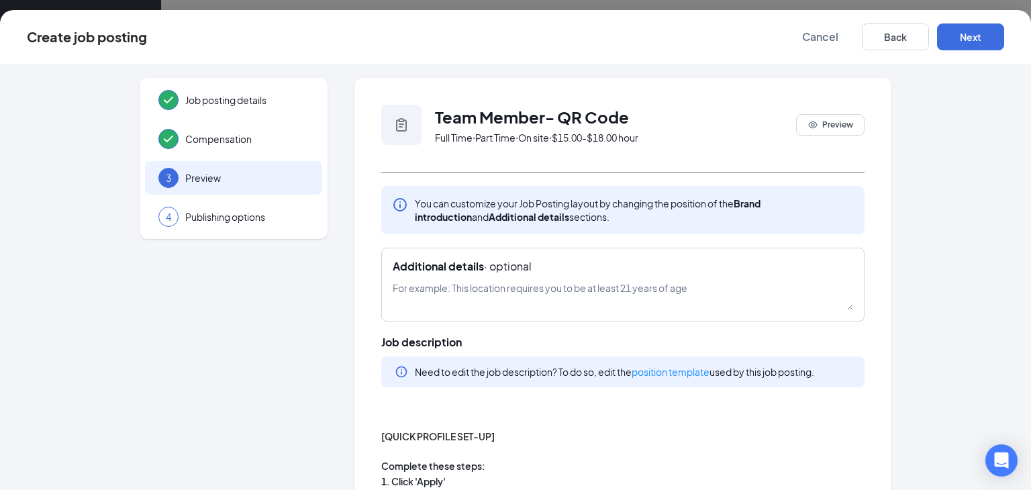
click at [562, 121] on span "Team Member- QR Code" at bounding box center [532, 117] width 194 height 20
click at [811, 119] on icon "Eye" at bounding box center [812, 124] width 11 height 11
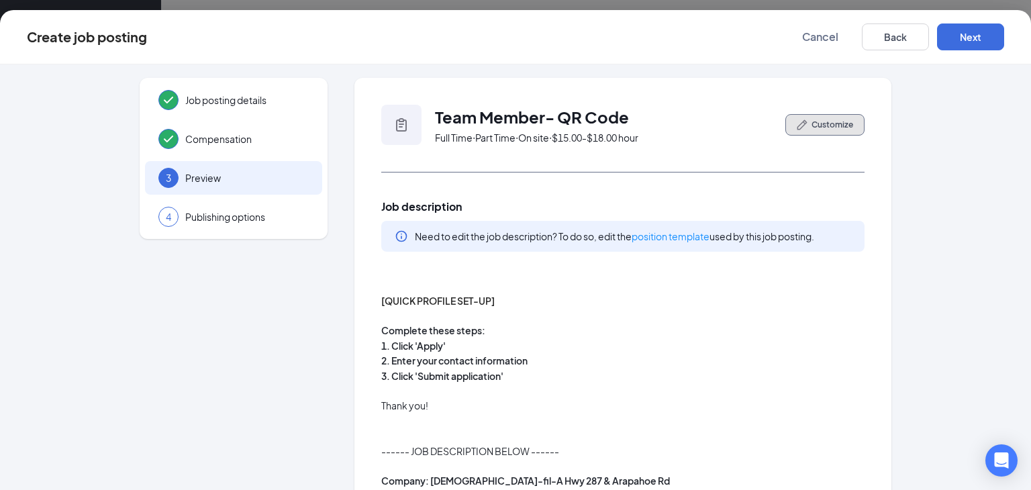
click at [812, 119] on span "Customize" at bounding box center [833, 125] width 42 height 12
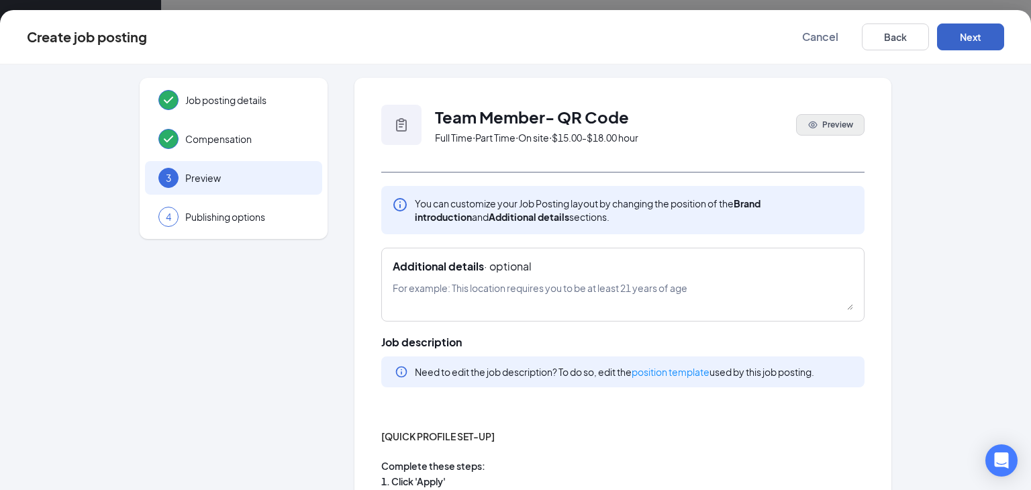
click at [961, 44] on button "Next" at bounding box center [970, 36] width 67 height 27
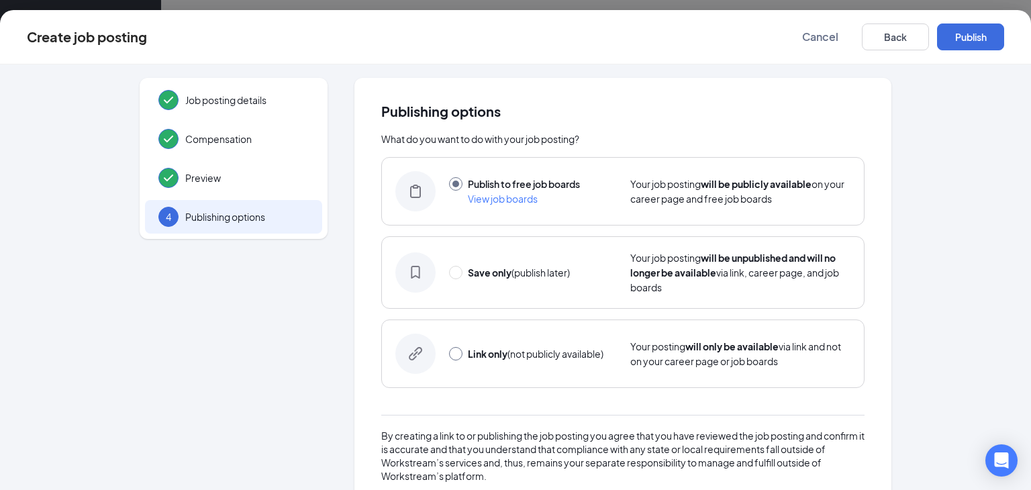
click at [455, 354] on input "radio" at bounding box center [455, 353] width 13 height 13
radio input "true"
radio input "false"
click at [988, 40] on button "Link only" at bounding box center [970, 36] width 67 height 27
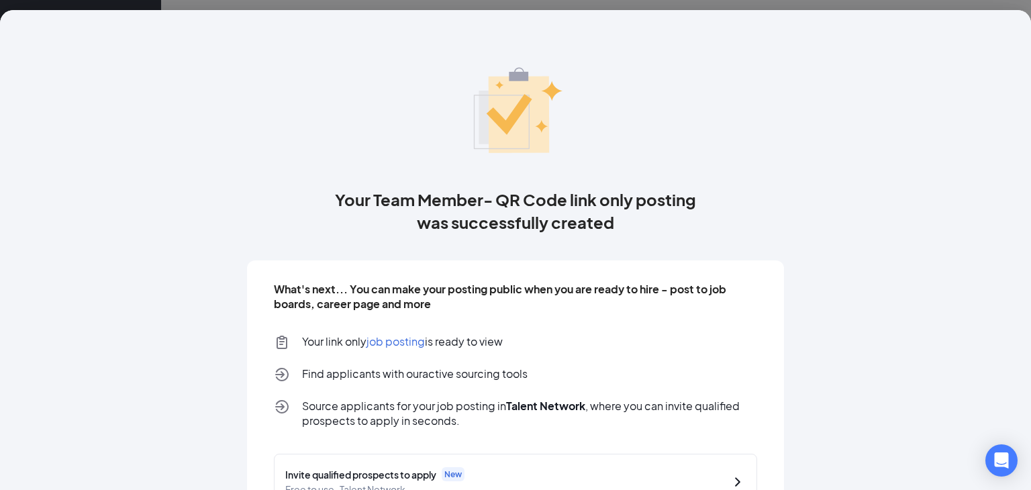
scroll to position [103, 0]
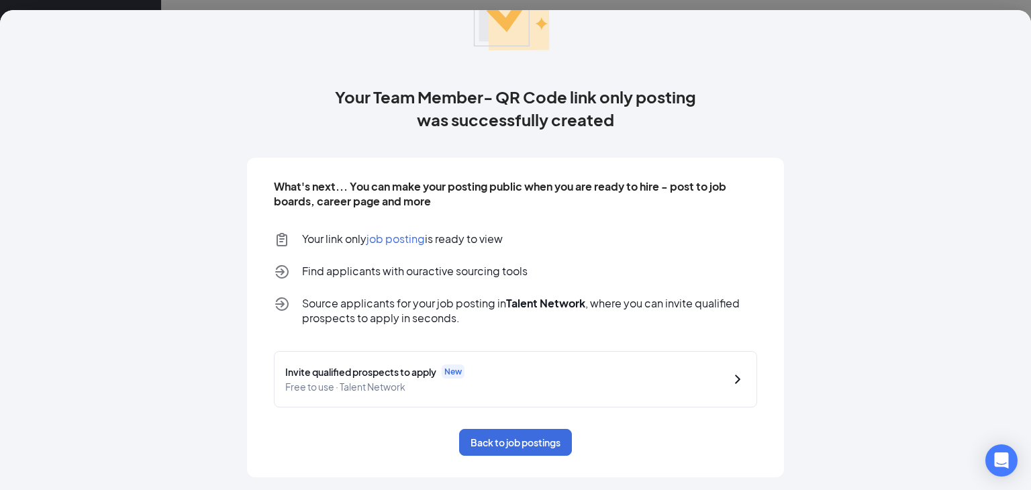
click at [407, 242] on span "job posting" at bounding box center [395, 239] width 58 height 14
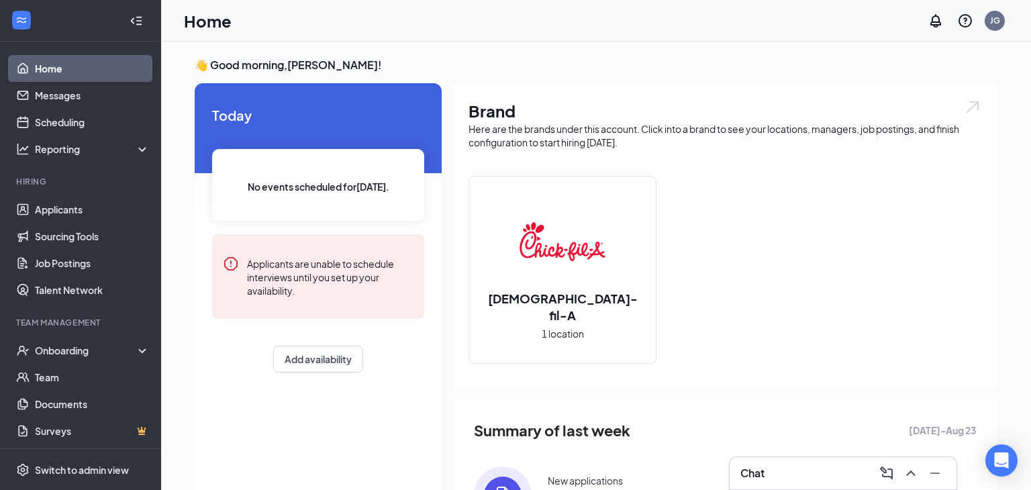
click at [497, 267] on div "[DEMOGRAPHIC_DATA]-fil-A 1 location" at bounding box center [562, 270] width 187 height 187
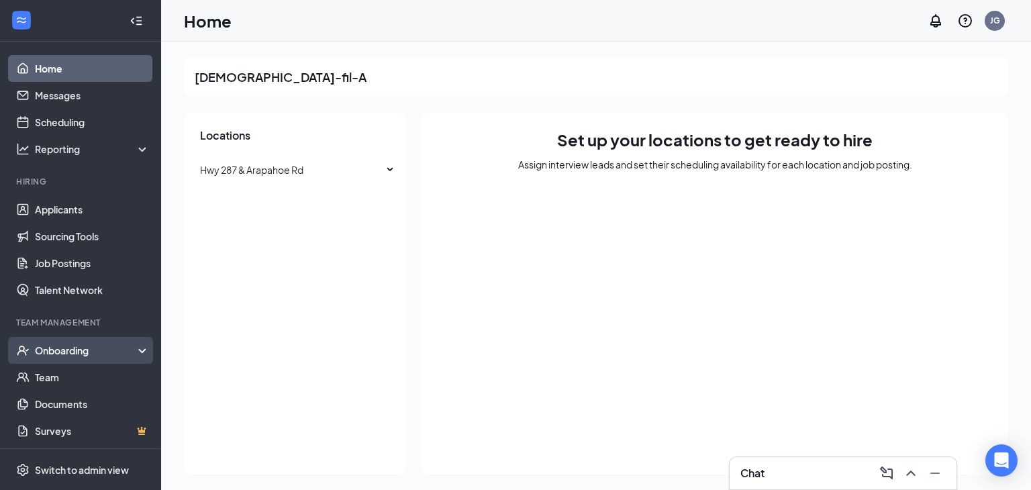
click at [38, 347] on div "Onboarding" at bounding box center [86, 350] width 103 height 13
click at [49, 370] on link "Overview" at bounding box center [92, 377] width 115 height 27
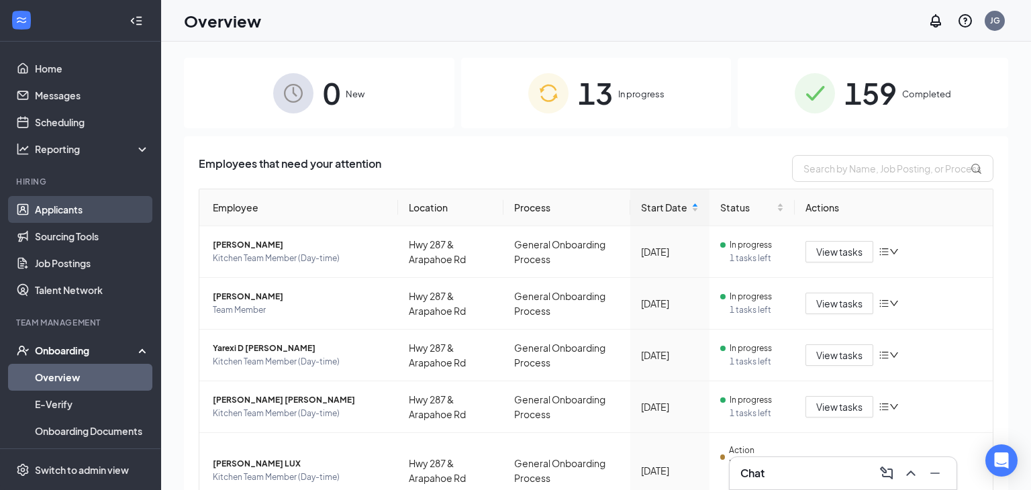
click at [87, 210] on link "Applicants" at bounding box center [92, 209] width 115 height 27
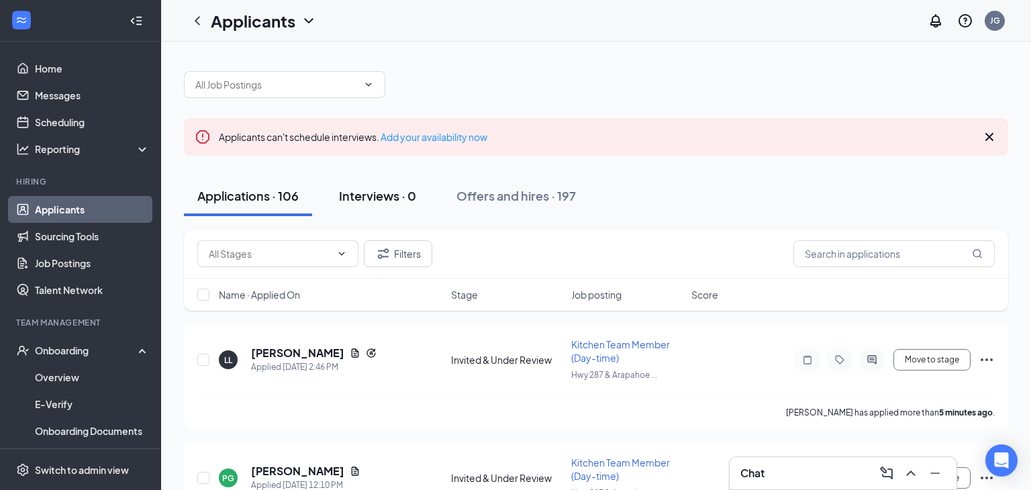
click at [408, 201] on div "Interviews · 0" at bounding box center [377, 195] width 77 height 17
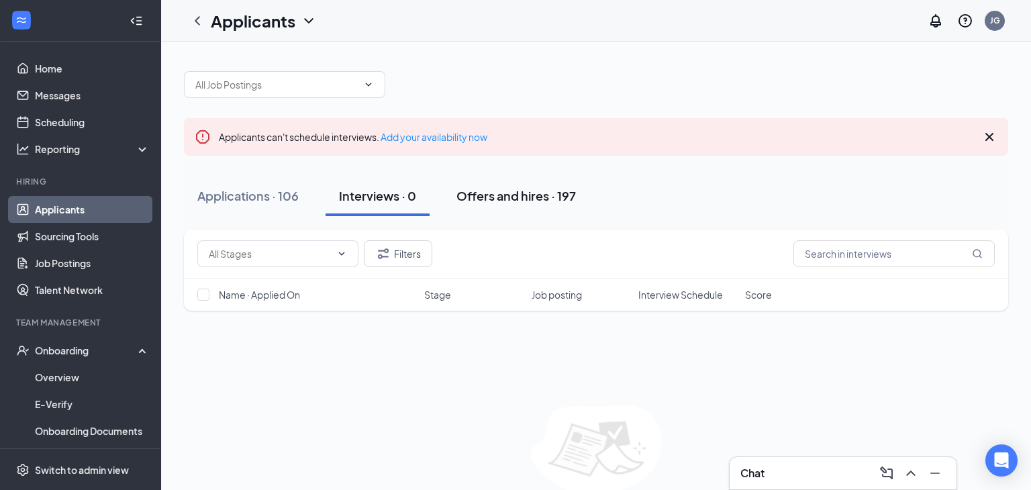
click at [522, 203] on div "Offers and hires · 197" at bounding box center [515, 195] width 119 height 17
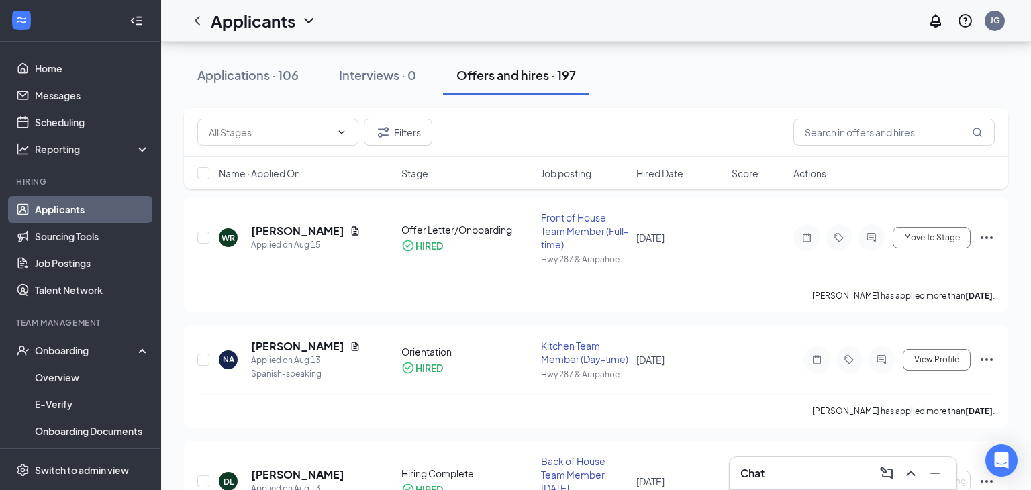
scroll to position [691, 0]
click at [246, 83] on button "Applications · 106" at bounding box center [248, 75] width 128 height 40
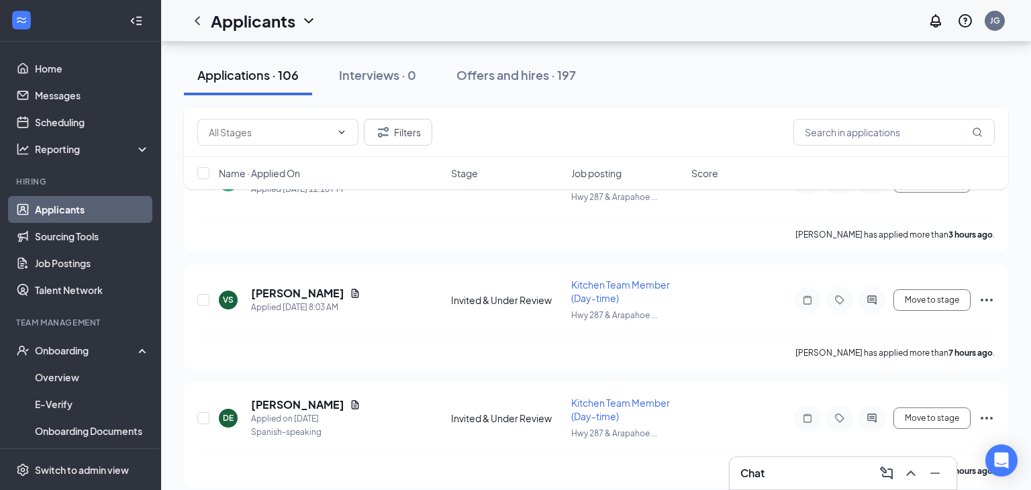
scroll to position [295, 0]
click at [95, 354] on div "Onboarding" at bounding box center [86, 350] width 103 height 13
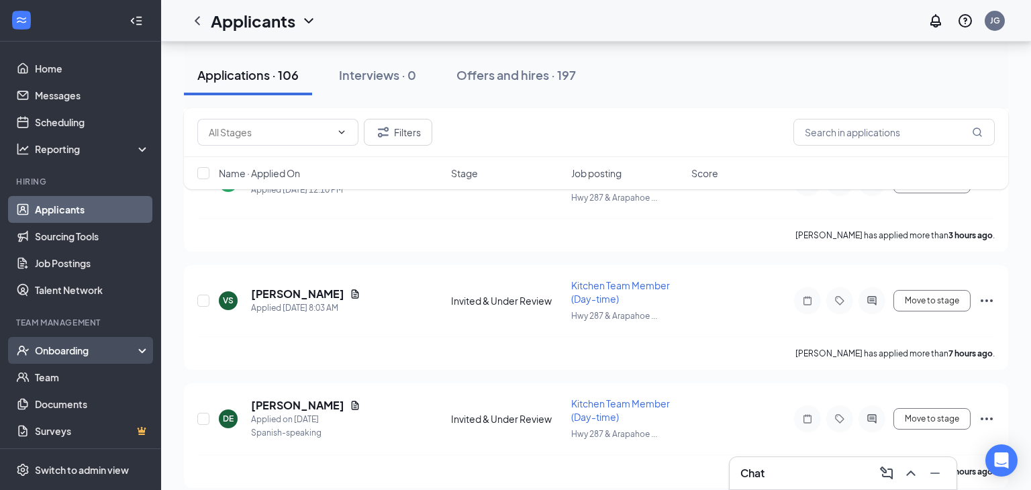
click at [94, 354] on div "Onboarding" at bounding box center [86, 350] width 103 height 13
click at [79, 379] on link "Overview" at bounding box center [92, 377] width 115 height 27
